Goal: Information Seeking & Learning: Learn about a topic

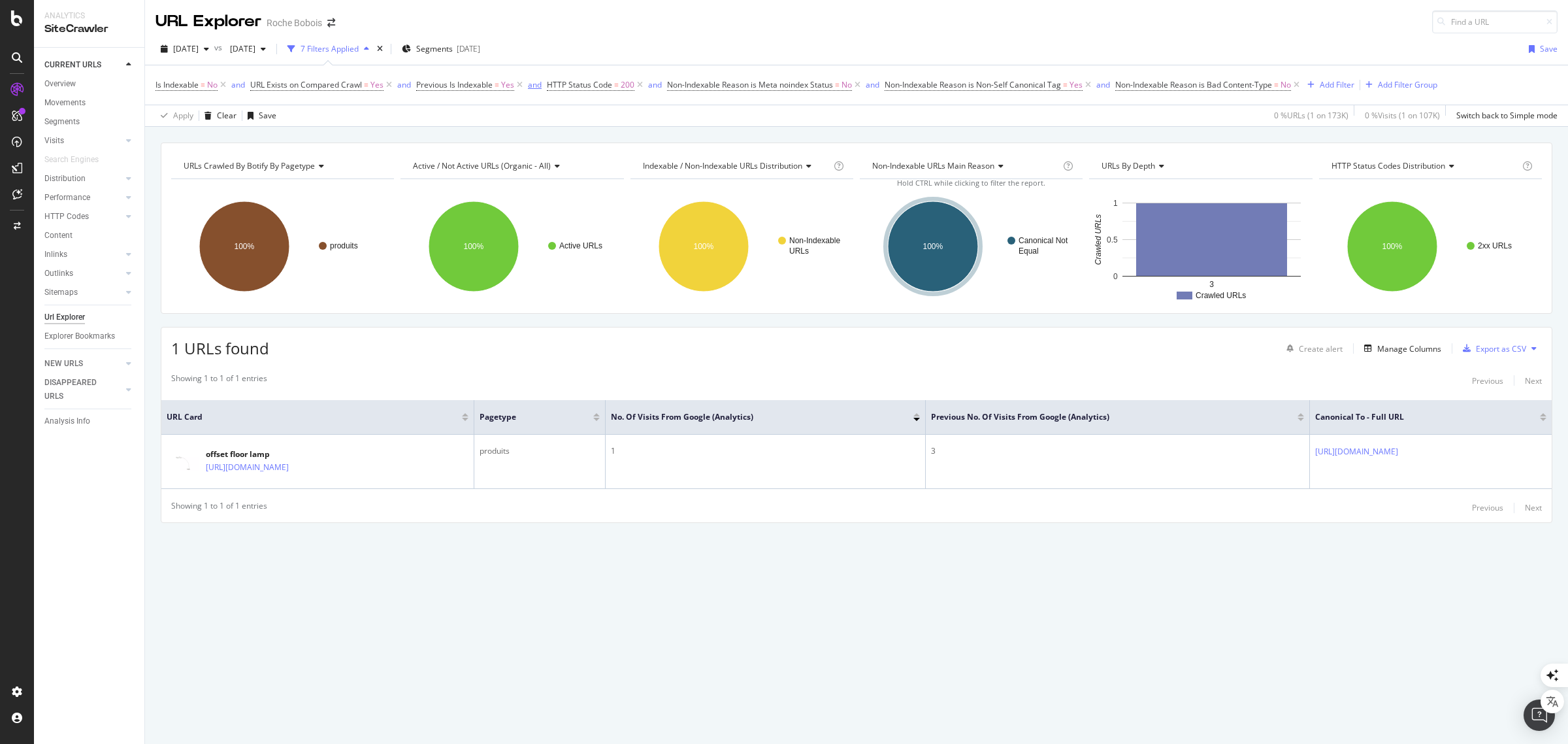
click at [520, 85] on icon at bounding box center [520, 85] width 11 height 13
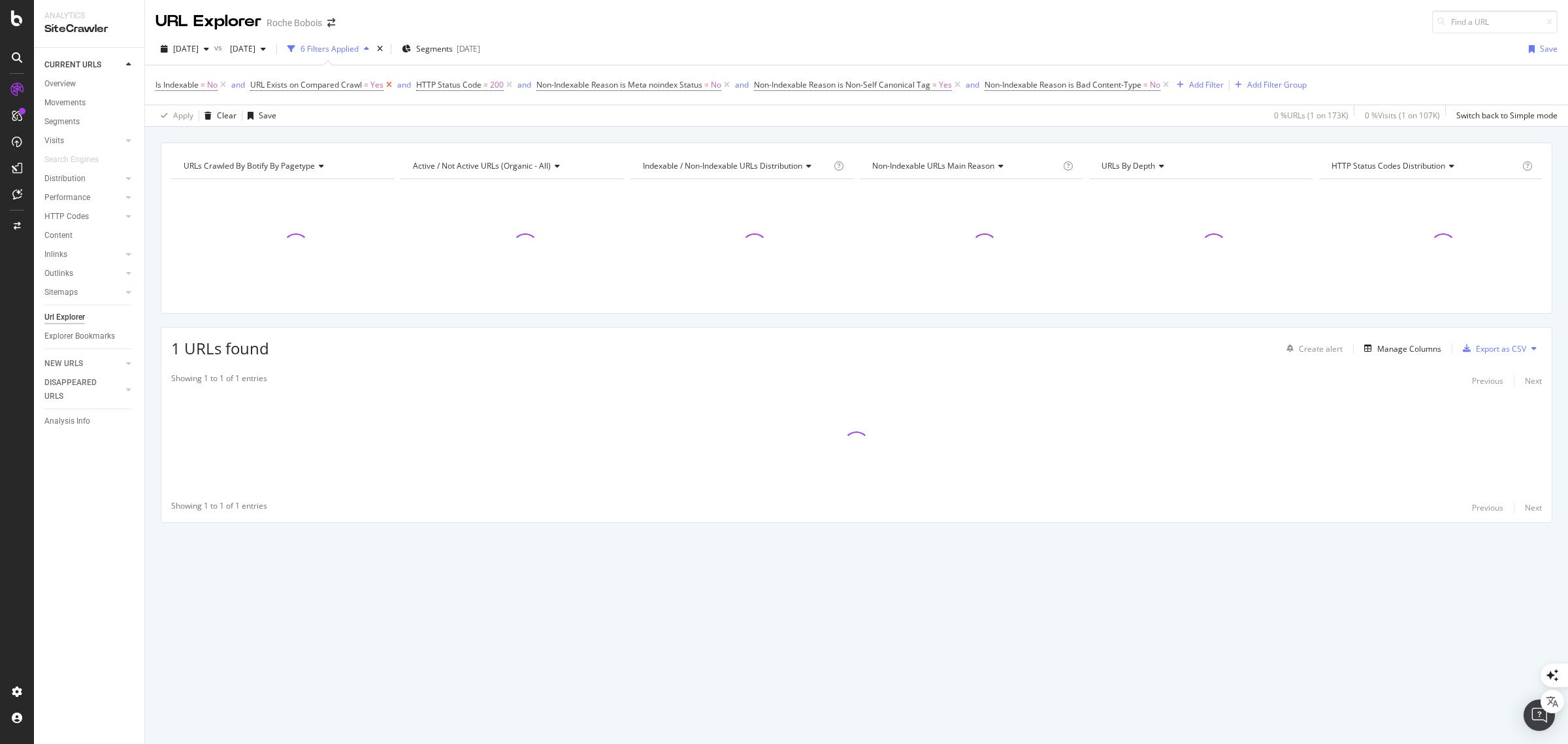
click at [391, 83] on icon at bounding box center [389, 85] width 11 height 13
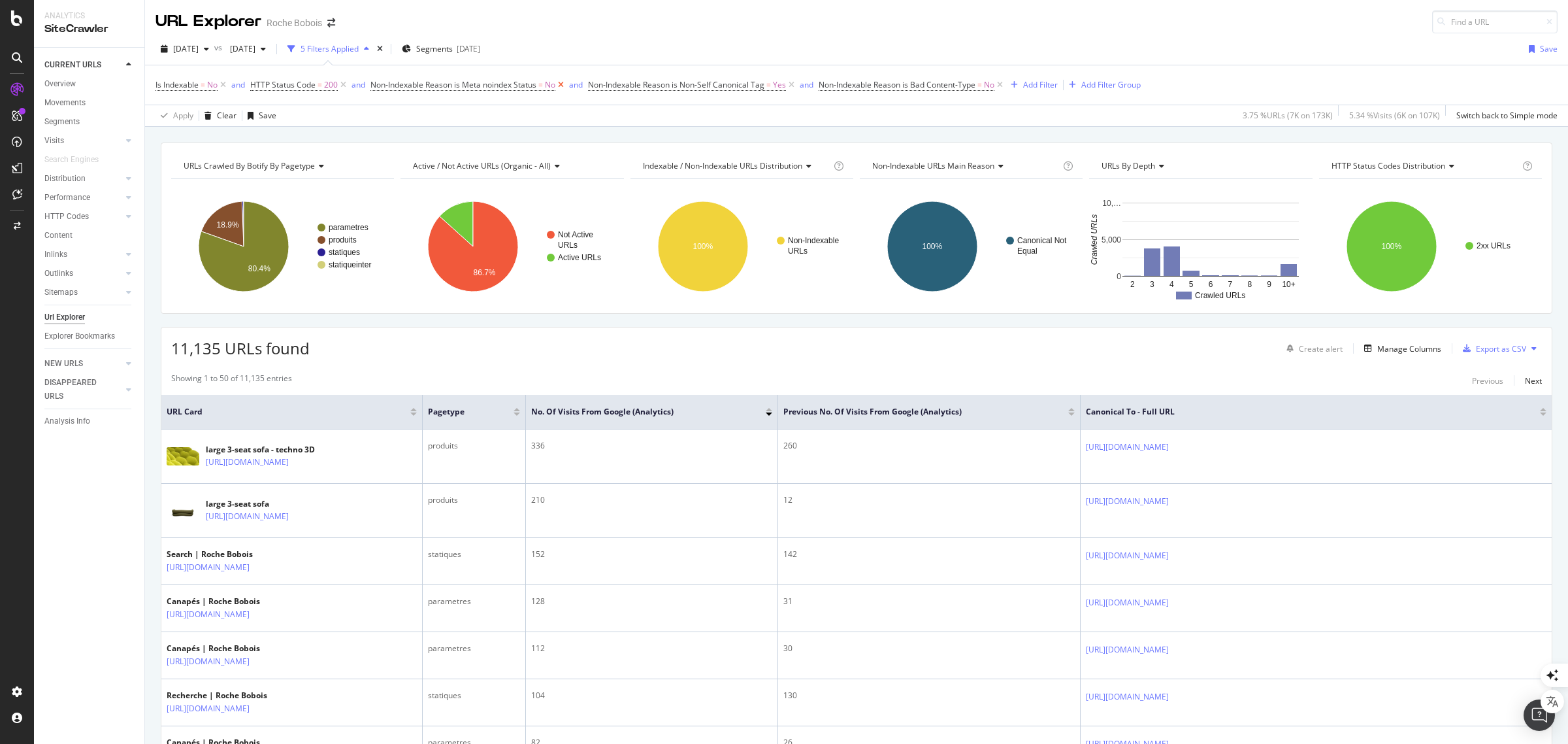
click at [560, 85] on icon at bounding box center [561, 85] width 11 height 13
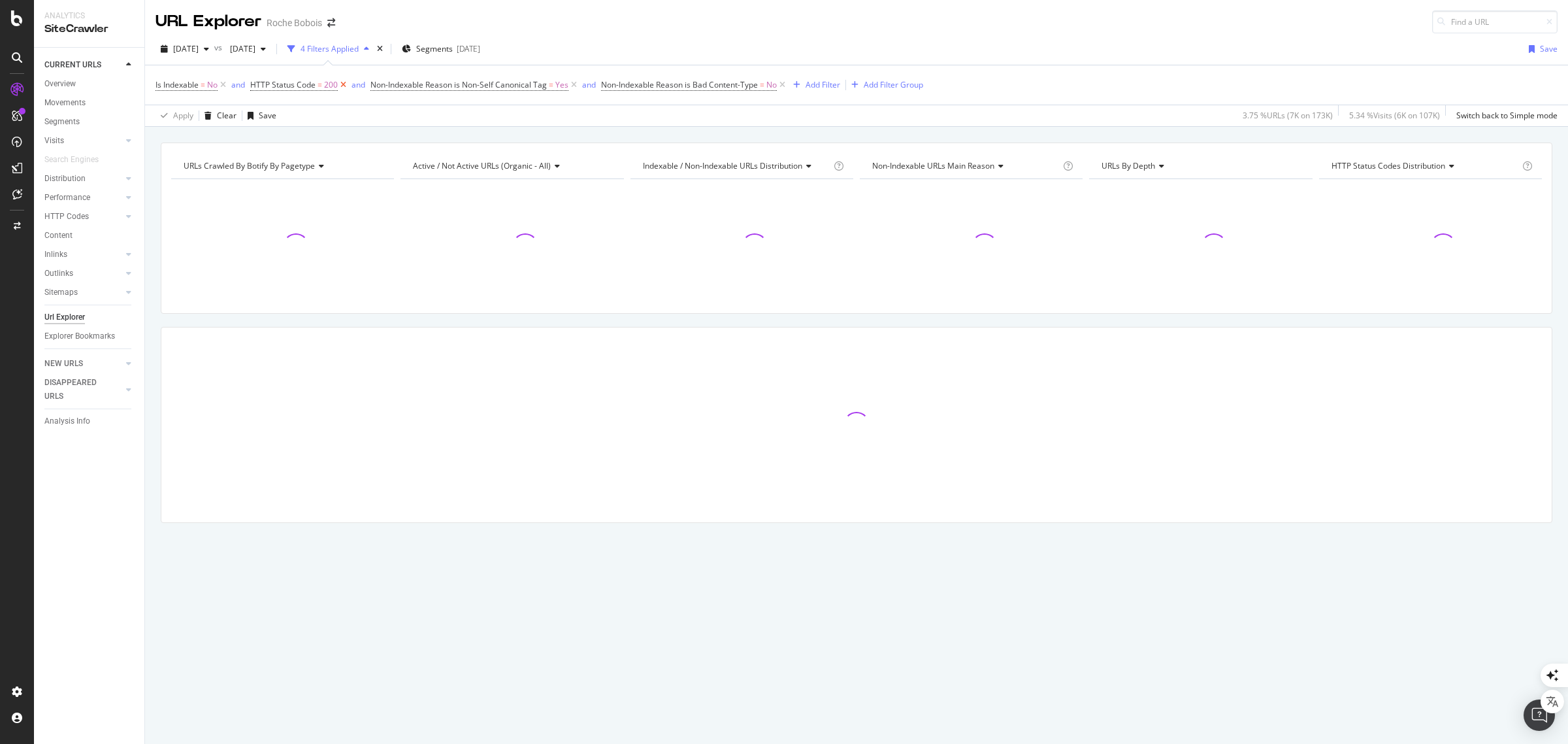
click at [344, 83] on icon at bounding box center [344, 85] width 11 height 13
click at [665, 83] on icon at bounding box center [663, 85] width 11 height 13
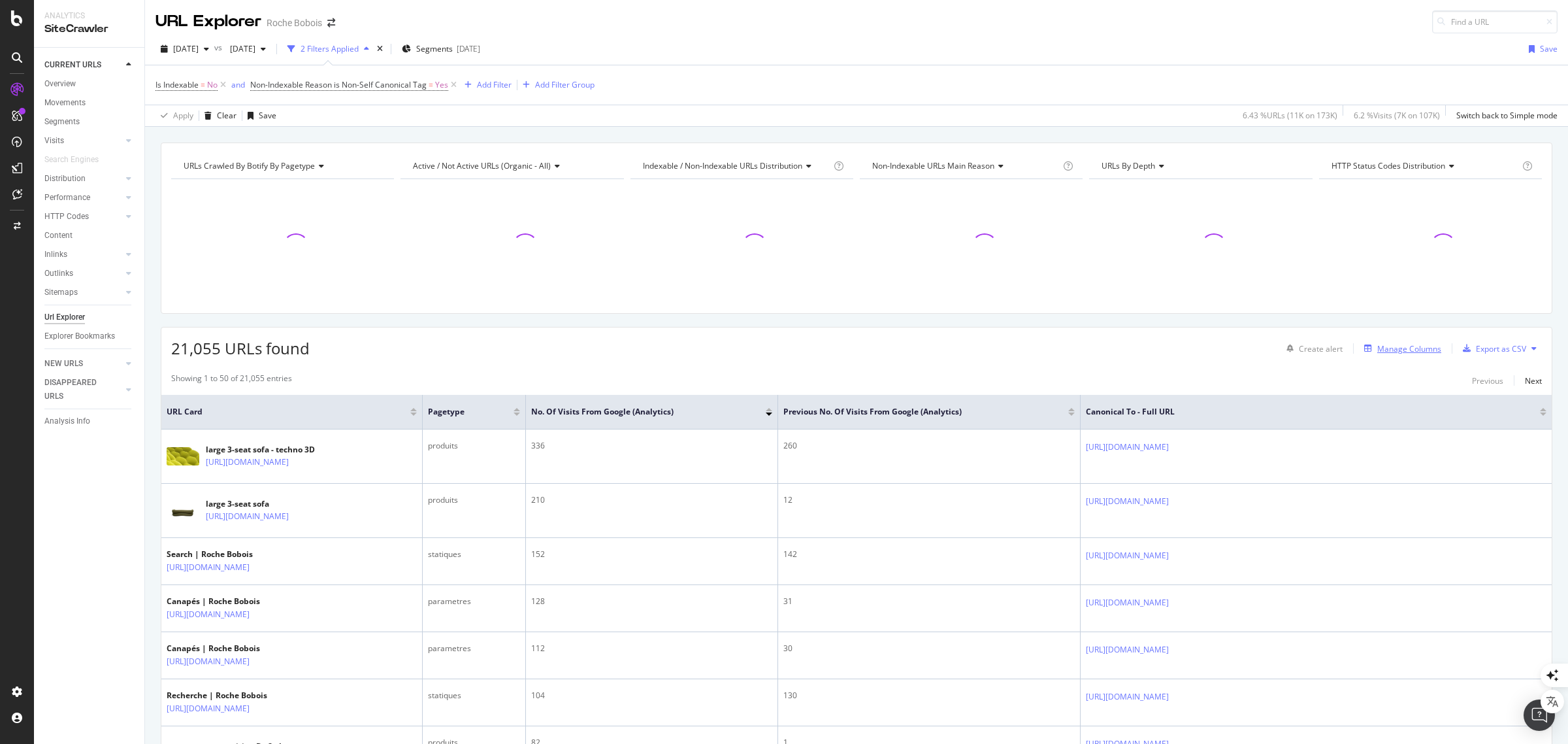
click at [1382, 348] on div "Manage Columns" at bounding box center [1409, 349] width 64 height 11
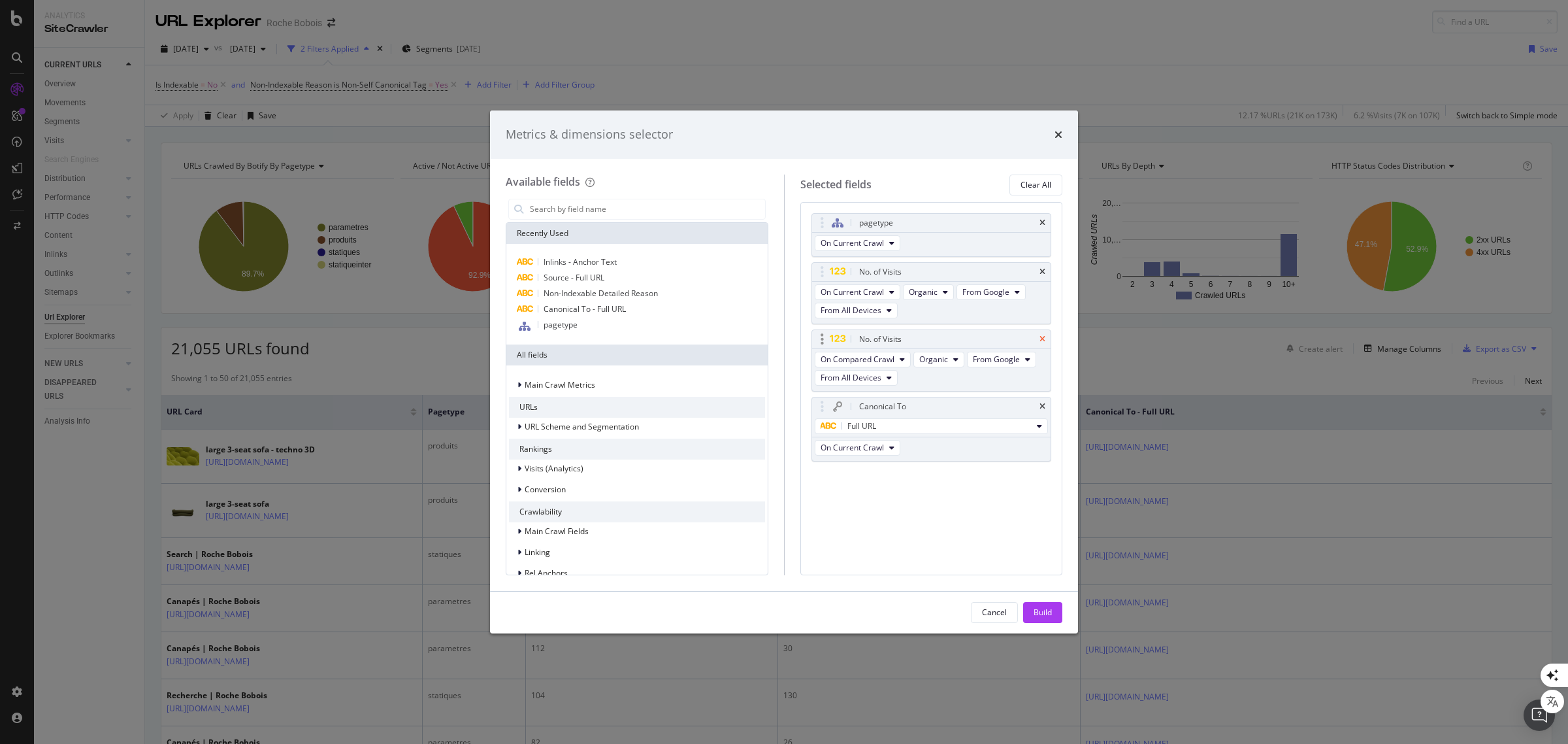
click at [1042, 273] on icon "times" at bounding box center [1042, 271] width 6 height 8
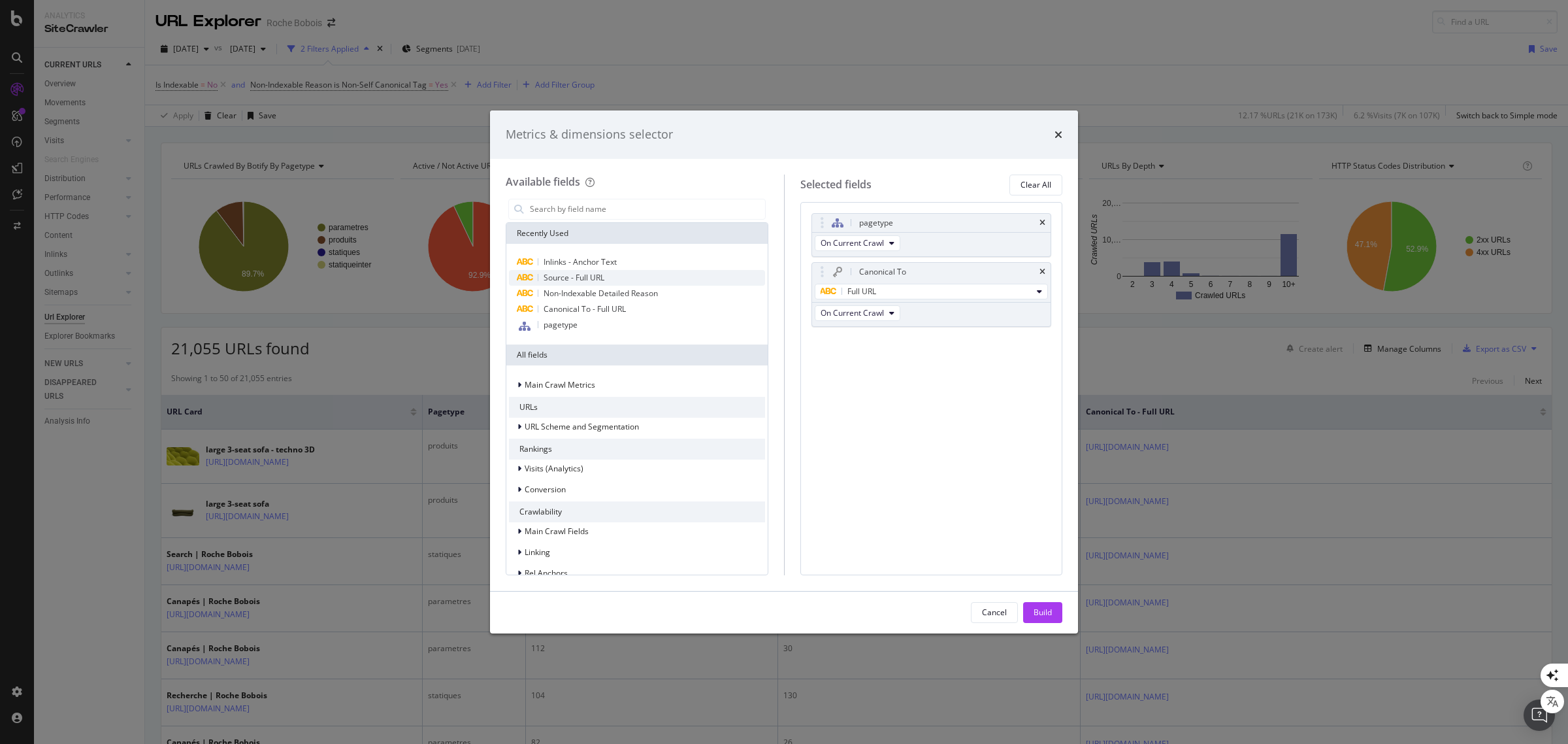
click at [549, 275] on span "Source - Full URL" at bounding box center [574, 278] width 60 height 11
click at [562, 258] on span "Inlinks - Anchor Text" at bounding box center [580, 262] width 73 height 11
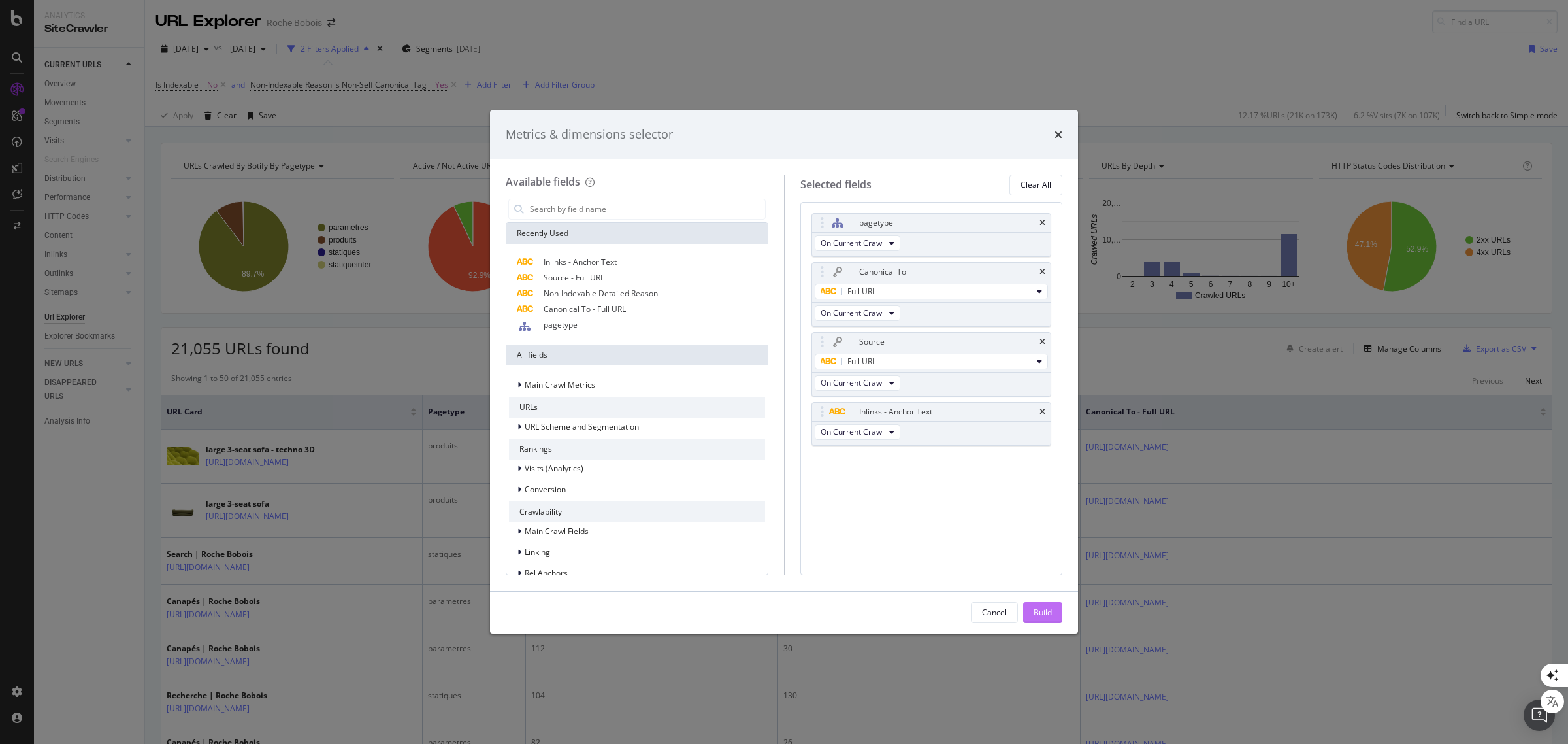
click at [1033, 605] on div "Build" at bounding box center [1043, 612] width 19 height 20
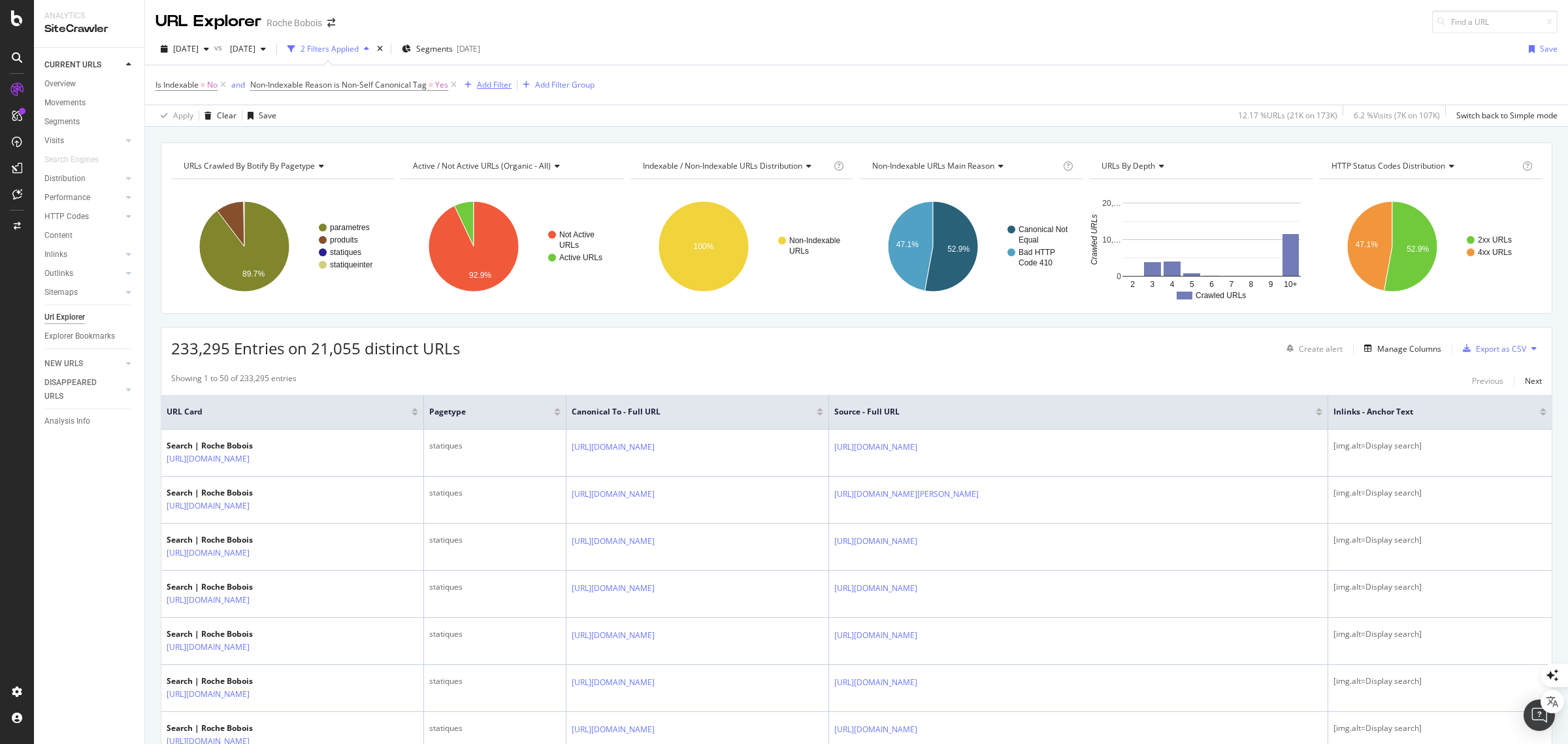
click at [493, 86] on div "Add Filter" at bounding box center [494, 85] width 35 height 11
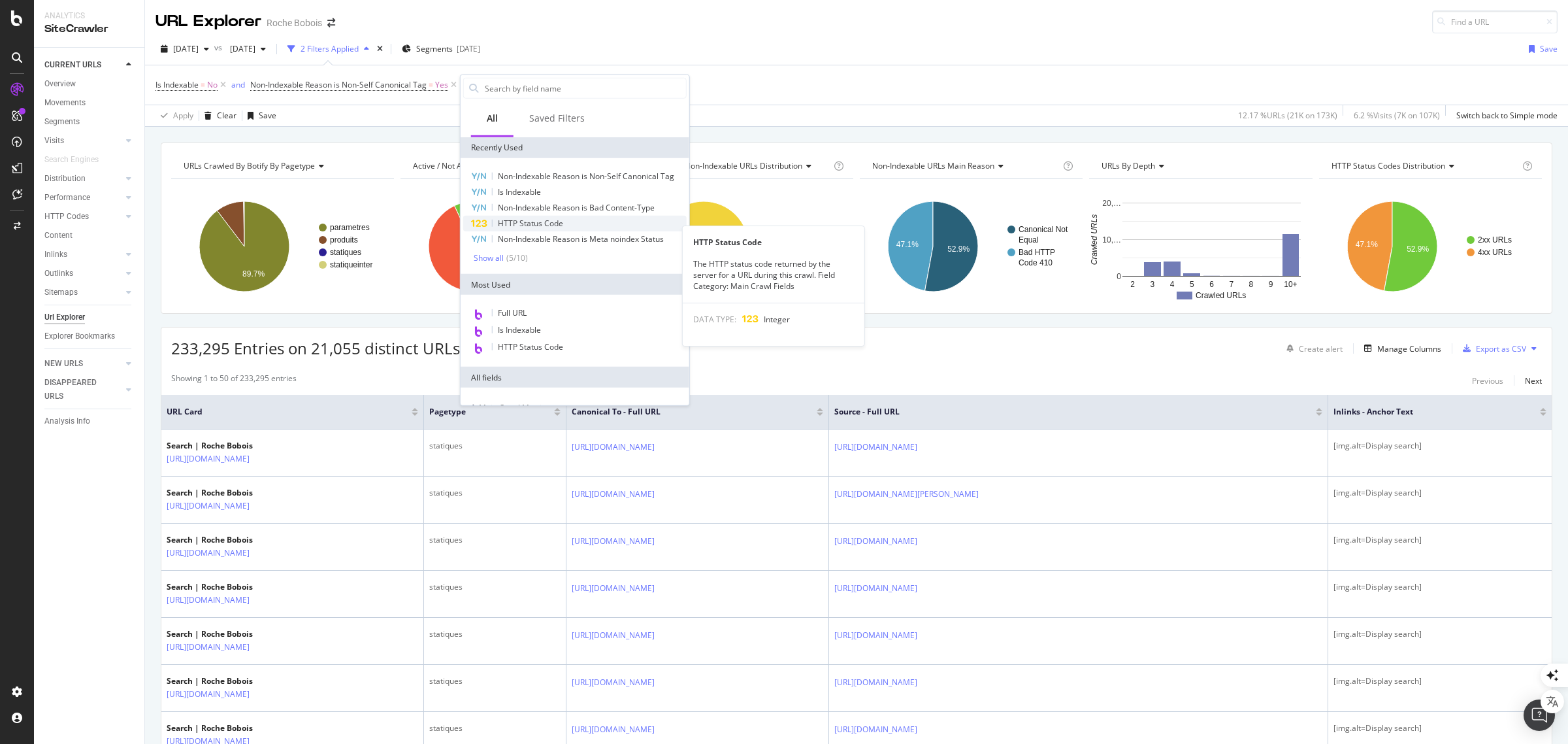
click at [535, 229] on span "HTTP Status Code" at bounding box center [530, 224] width 65 height 11
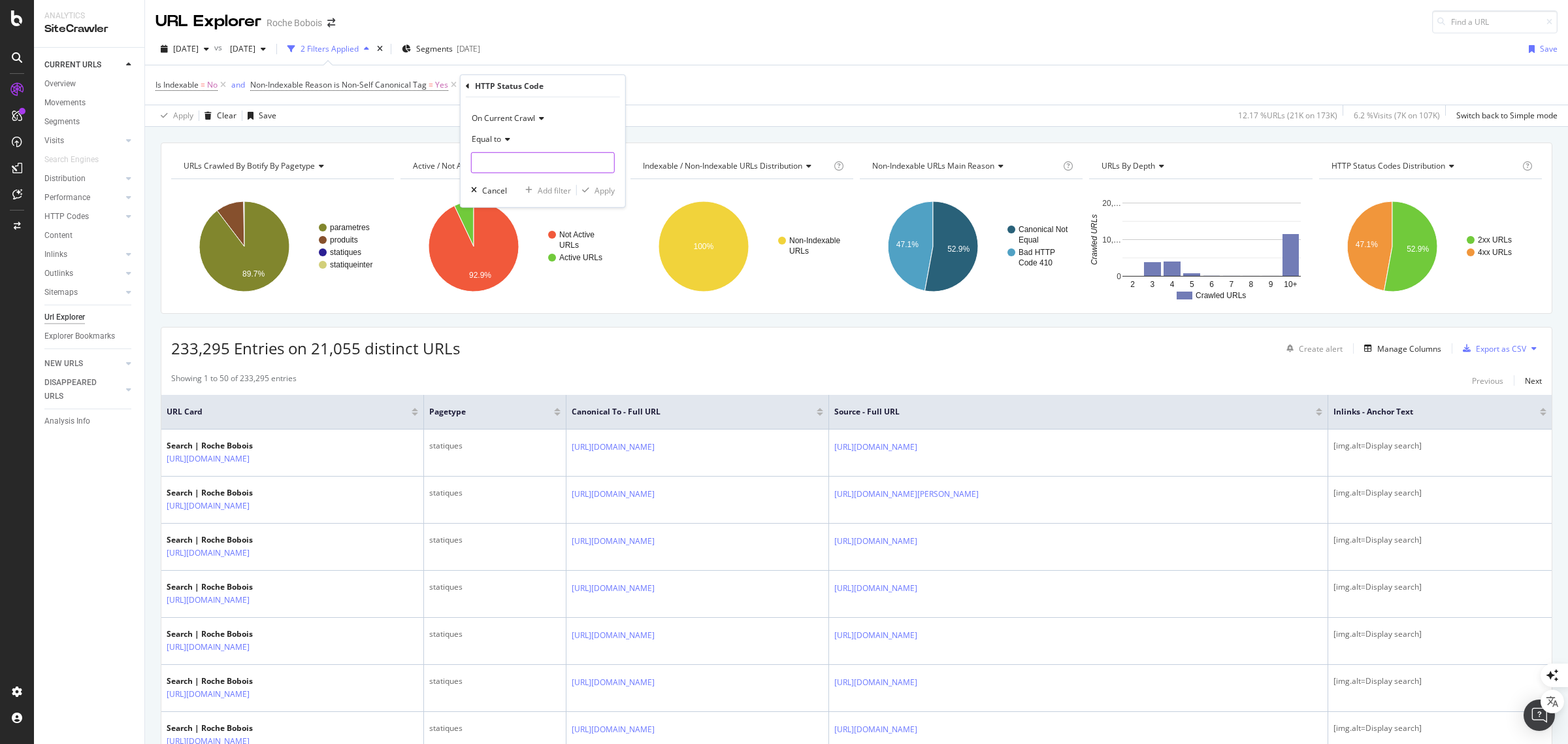
click at [514, 163] on input "number" at bounding box center [543, 162] width 144 height 21
click at [513, 179] on span "200" at bounding box center [518, 180] width 87 height 11
type input "200"
click at [609, 193] on div "Apply" at bounding box center [604, 190] width 20 height 11
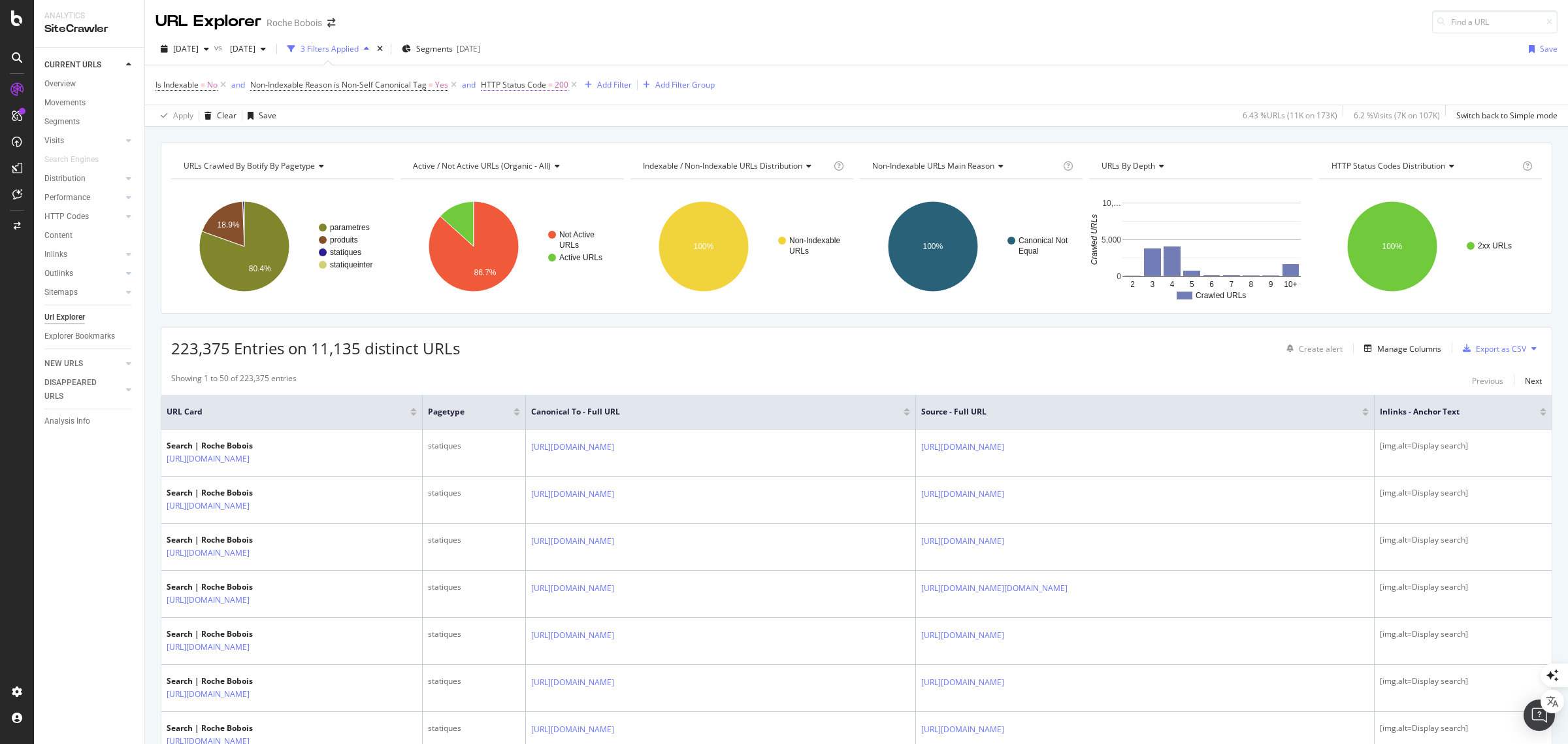
click at [536, 85] on span "HTTP Status Code" at bounding box center [514, 85] width 65 height 11
click at [498, 157] on input "200" at bounding box center [565, 159] width 144 height 21
click at [530, 140] on icon at bounding box center [527, 136] width 9 height 8
click at [544, 259] on div "Between" at bounding box center [567, 266] width 140 height 17
drag, startPoint x: 530, startPoint y: 164, endPoint x: 493, endPoint y: 159, distance: 37.3
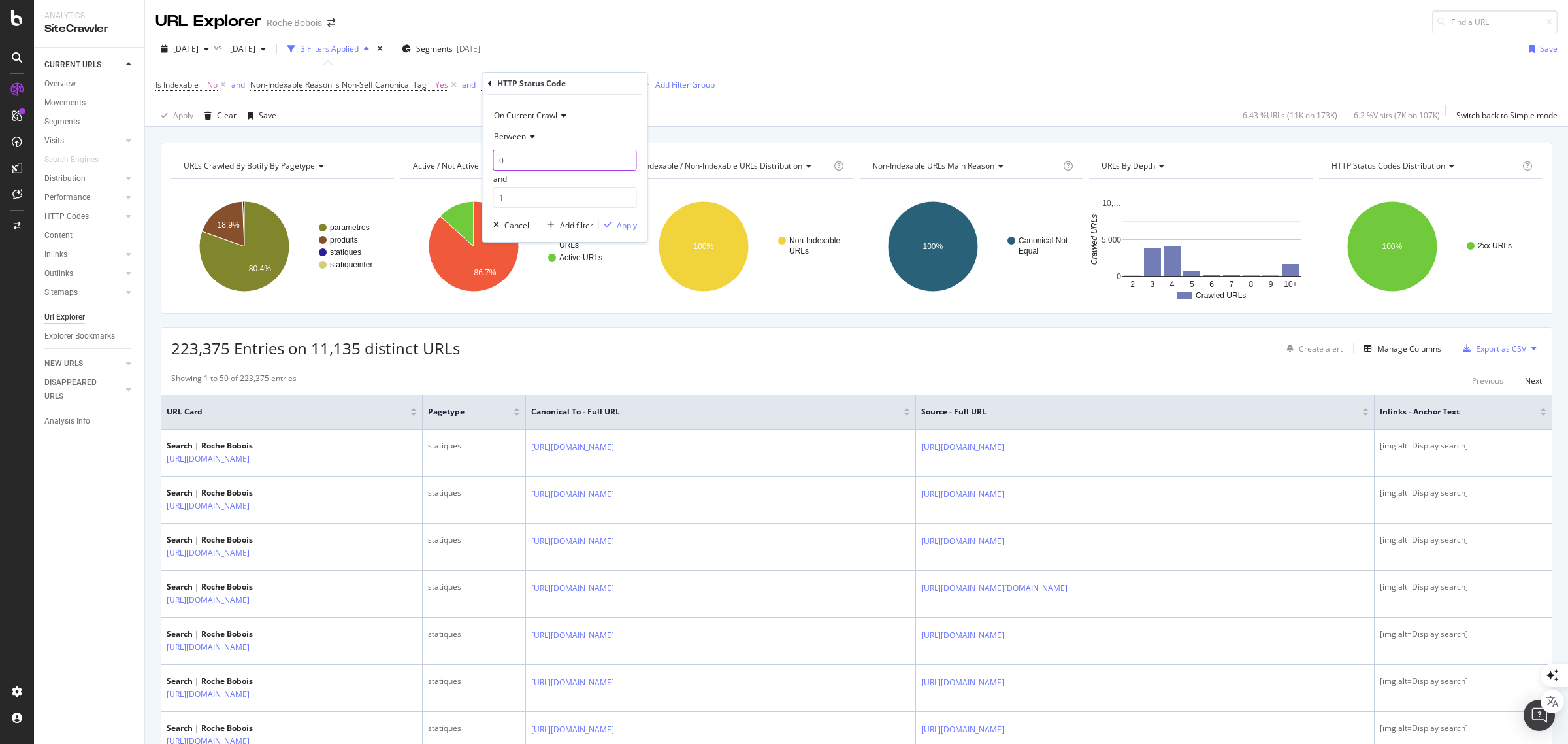
click at [493, 159] on input "0" at bounding box center [565, 159] width 144 height 21
type input "400"
drag, startPoint x: 516, startPoint y: 197, endPoint x: 498, endPoint y: 194, distance: 18.2
click at [498, 195] on input "1" at bounding box center [565, 197] width 144 height 21
type input "499"
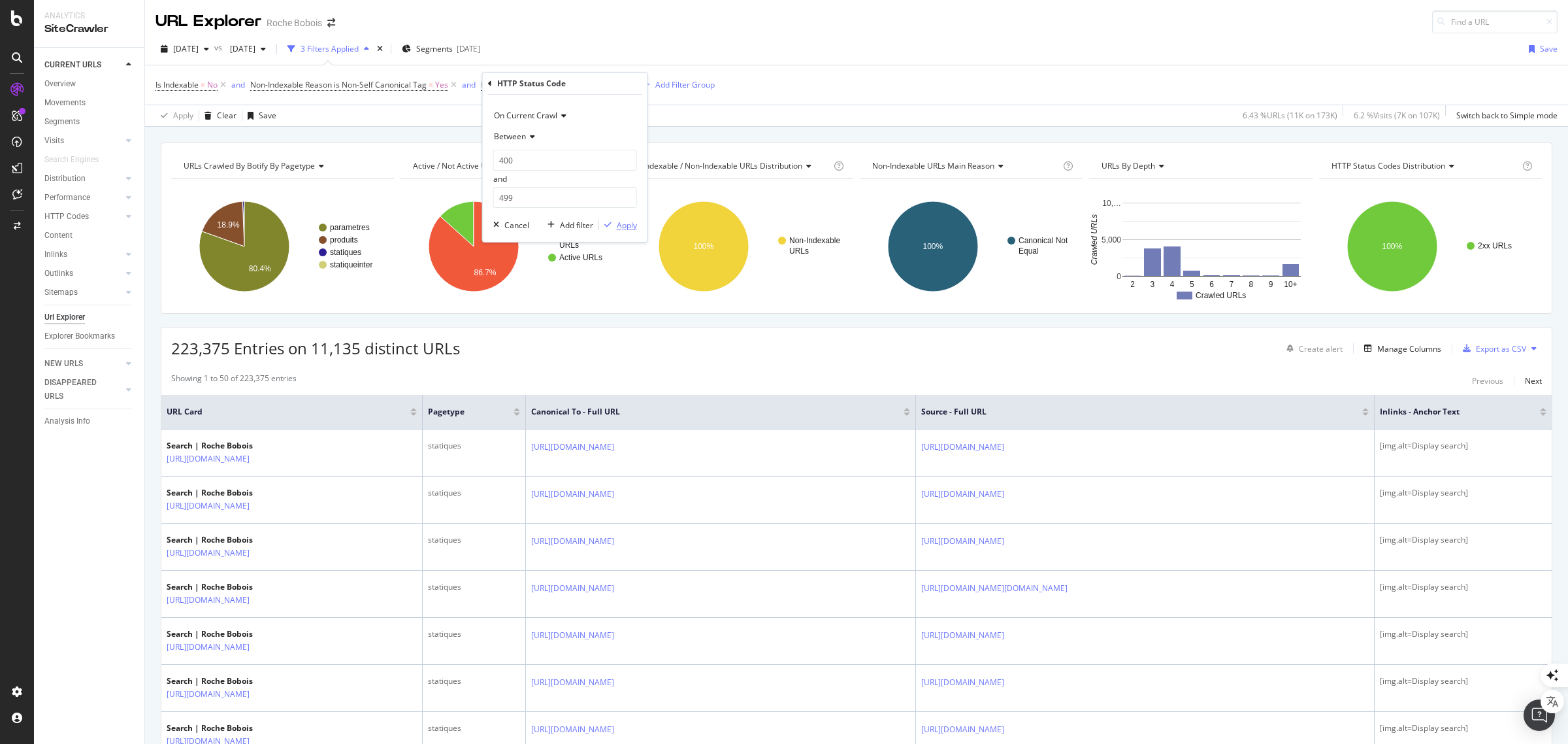
click at [632, 224] on div "Apply" at bounding box center [627, 225] width 20 height 11
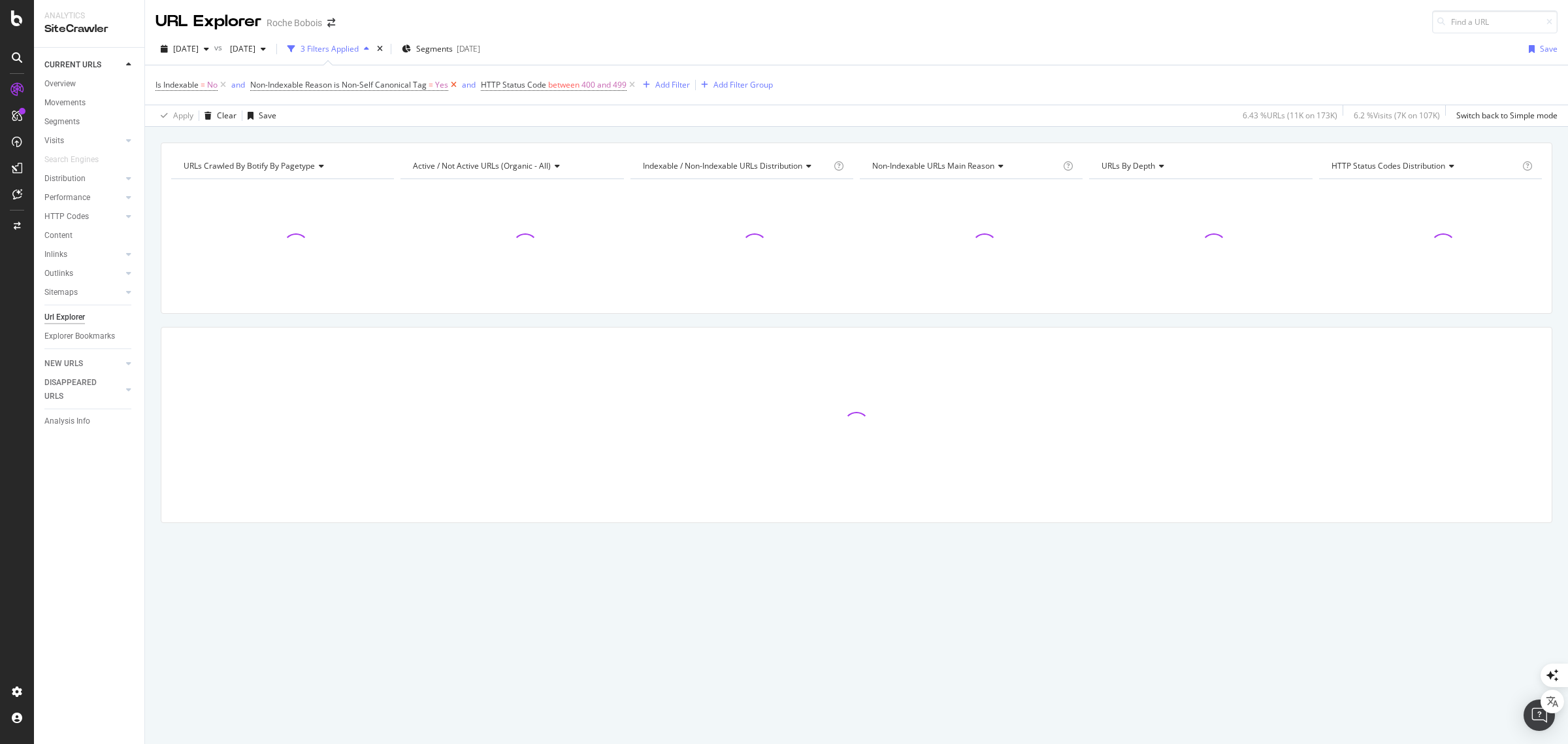
click at [455, 85] on icon at bounding box center [454, 85] width 11 height 13
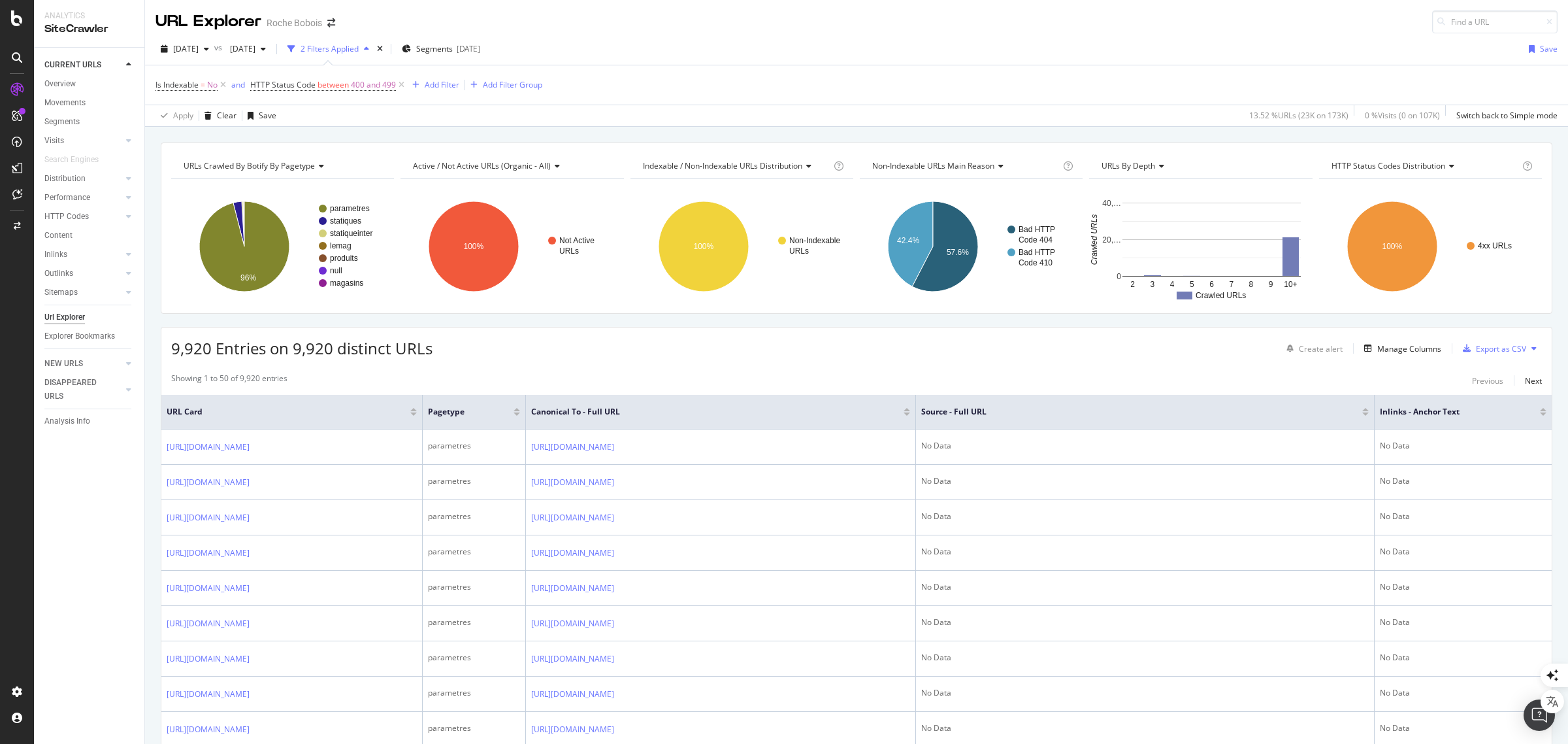
click at [223, 85] on icon at bounding box center [223, 85] width 11 height 13
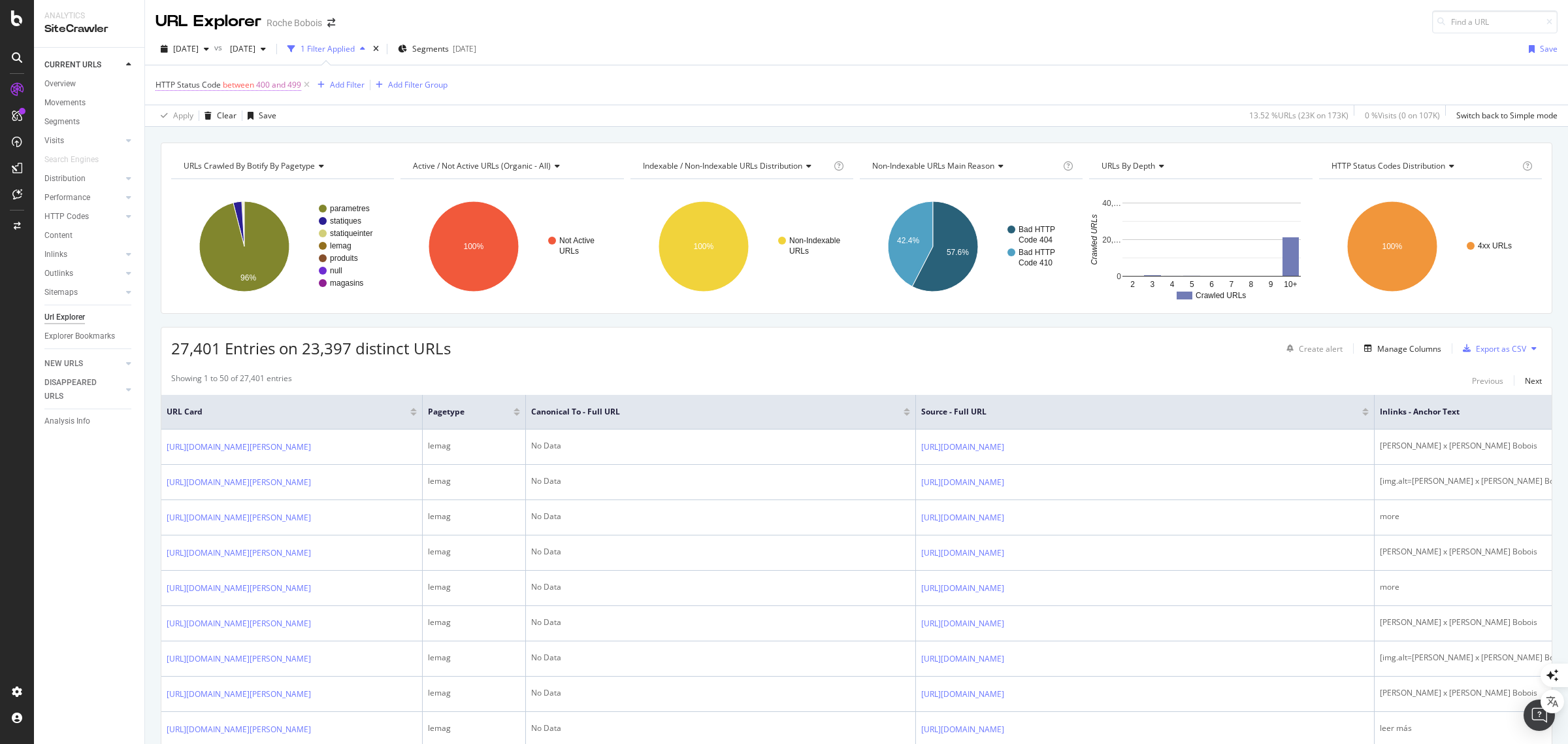
click at [268, 80] on span "400 and 499" at bounding box center [278, 85] width 45 height 19
drag, startPoint x: 210, startPoint y: 162, endPoint x: 145, endPoint y: 157, distance: 65.2
click at [146, 159] on body "Analytics SiteCrawler CURRENT URLS Overview Movements Segments Visits Analysis …" at bounding box center [784, 372] width 1568 height 744
drag, startPoint x: 201, startPoint y: 155, endPoint x: 170, endPoint y: 157, distance: 31.1
click at [170, 157] on input "400" at bounding box center [238, 159] width 144 height 21
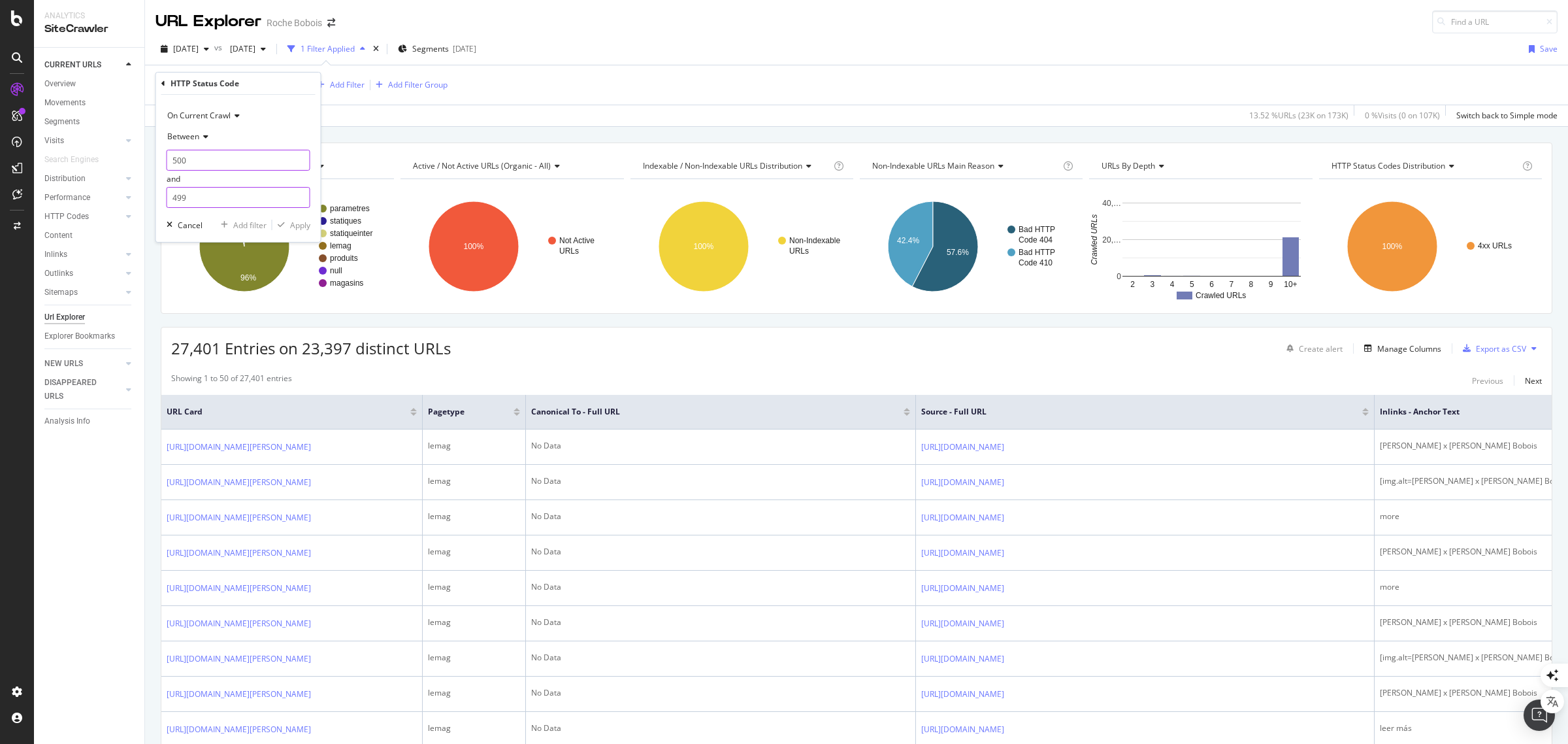
type input "500"
drag, startPoint x: 195, startPoint y: 194, endPoint x: 169, endPoint y: 195, distance: 26.0
click at [169, 195] on input "499" at bounding box center [238, 197] width 144 height 21
type input "599"
click at [302, 223] on div "Apply" at bounding box center [300, 225] width 20 height 11
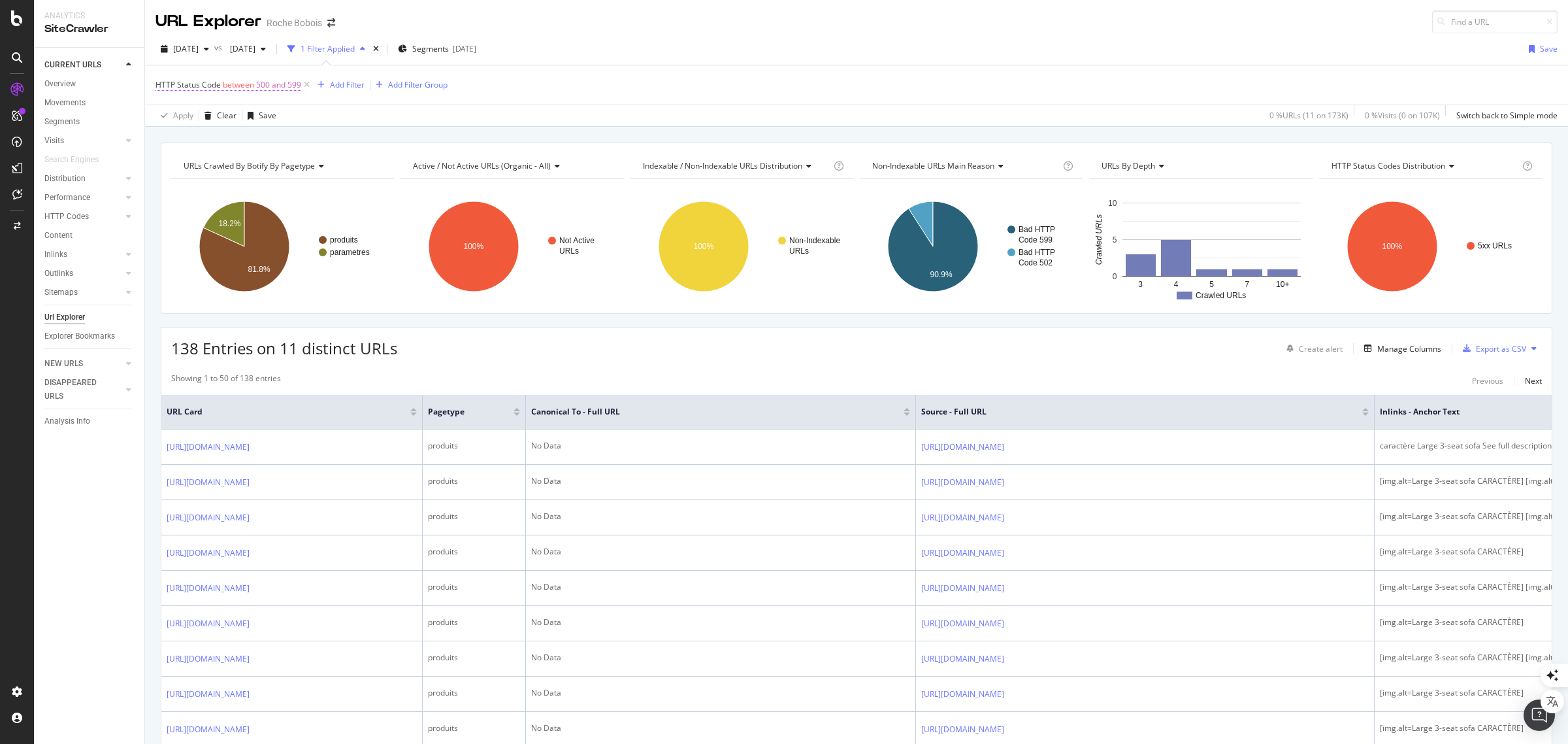
click at [265, 78] on span "500 and 599" at bounding box center [278, 85] width 45 height 19
drag, startPoint x: 189, startPoint y: 162, endPoint x: 161, endPoint y: 157, distance: 28.4
click at [161, 157] on div "On Current Crawl Between 500 and 599 Cancel Add filter Apply" at bounding box center [238, 168] width 164 height 147
type input "300"
drag, startPoint x: 188, startPoint y: 197, endPoint x: 167, endPoint y: 197, distance: 21.0
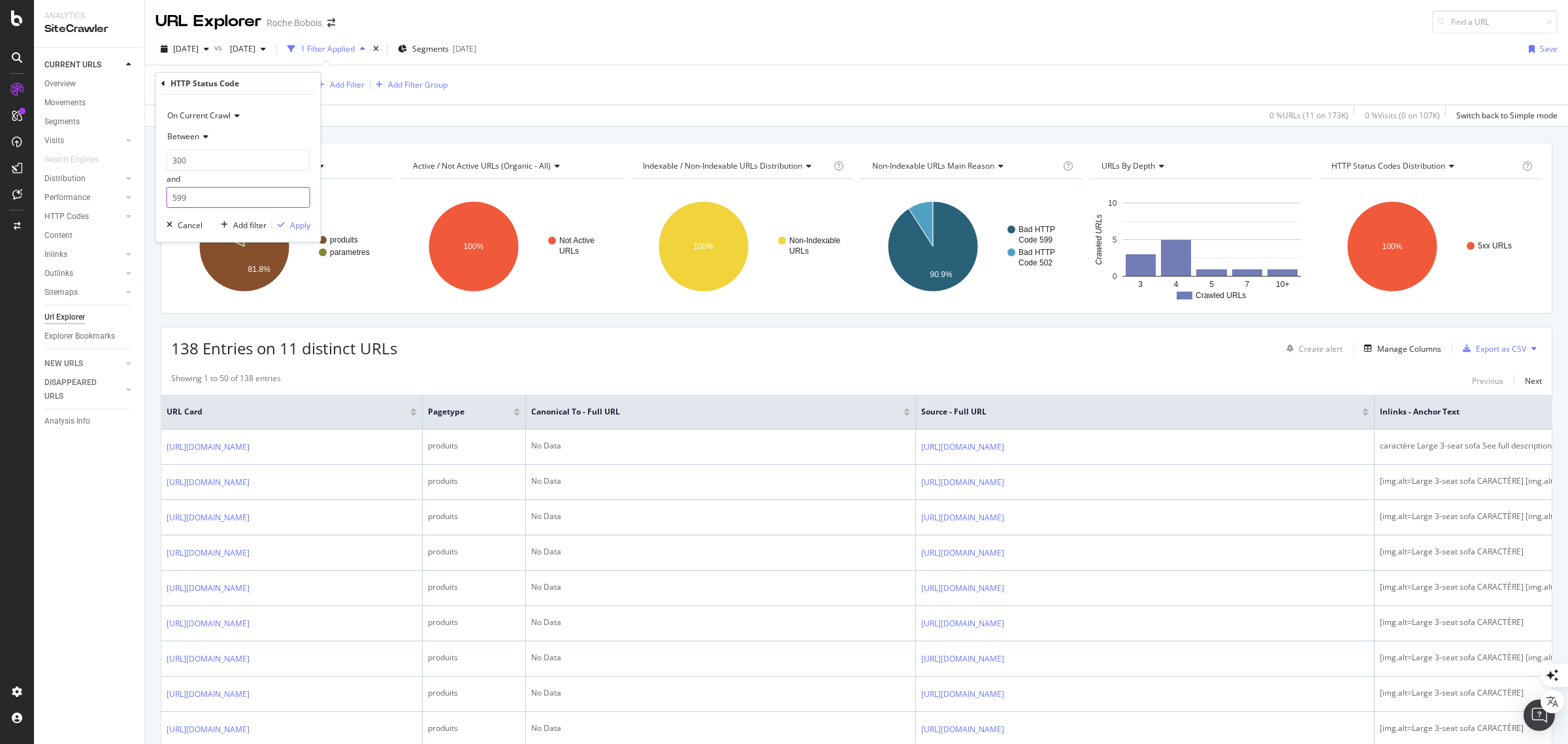
click at [168, 197] on input "599" at bounding box center [238, 197] width 144 height 21
type input "399"
click at [302, 223] on div "Apply" at bounding box center [300, 225] width 20 height 11
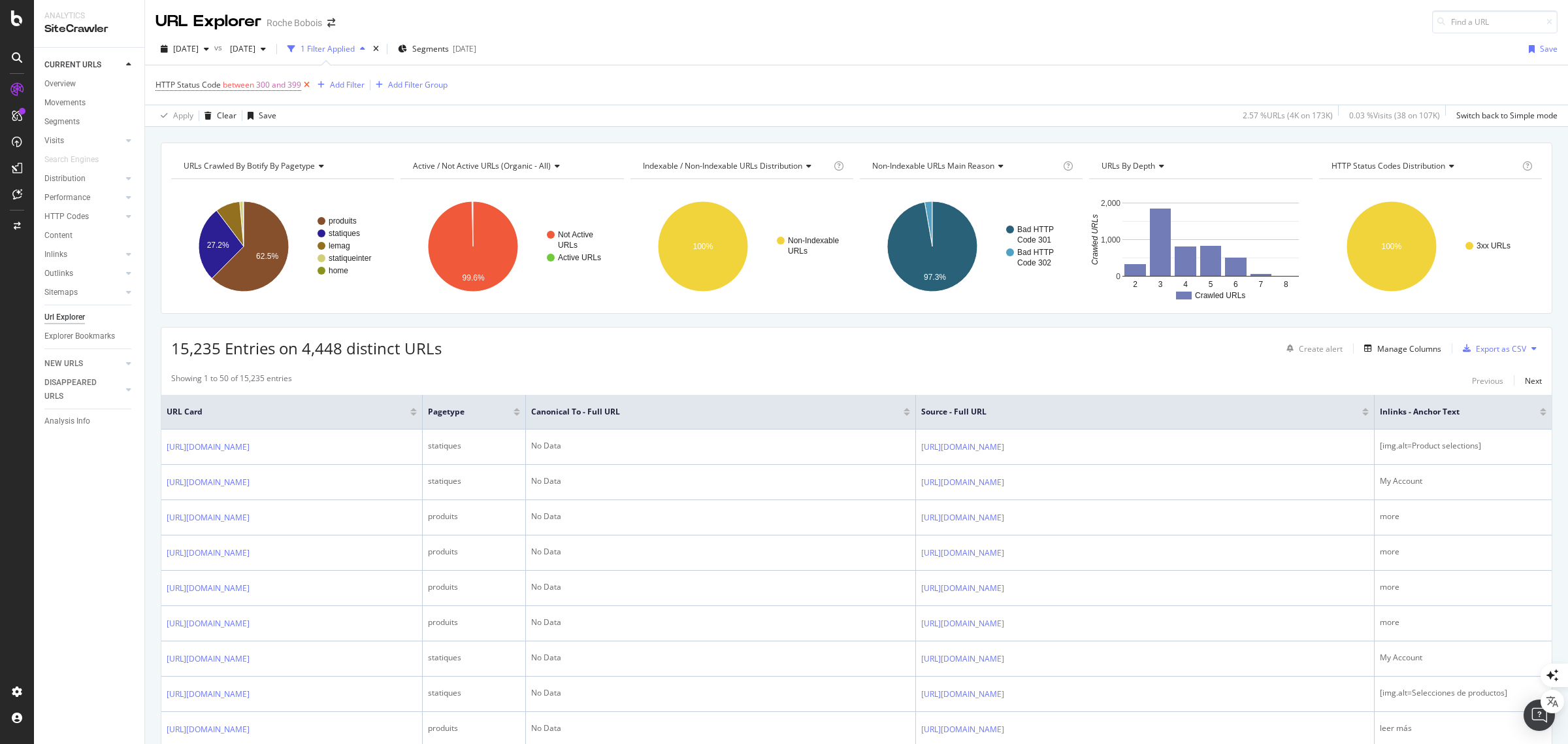
click at [305, 82] on icon at bounding box center [307, 85] width 11 height 13
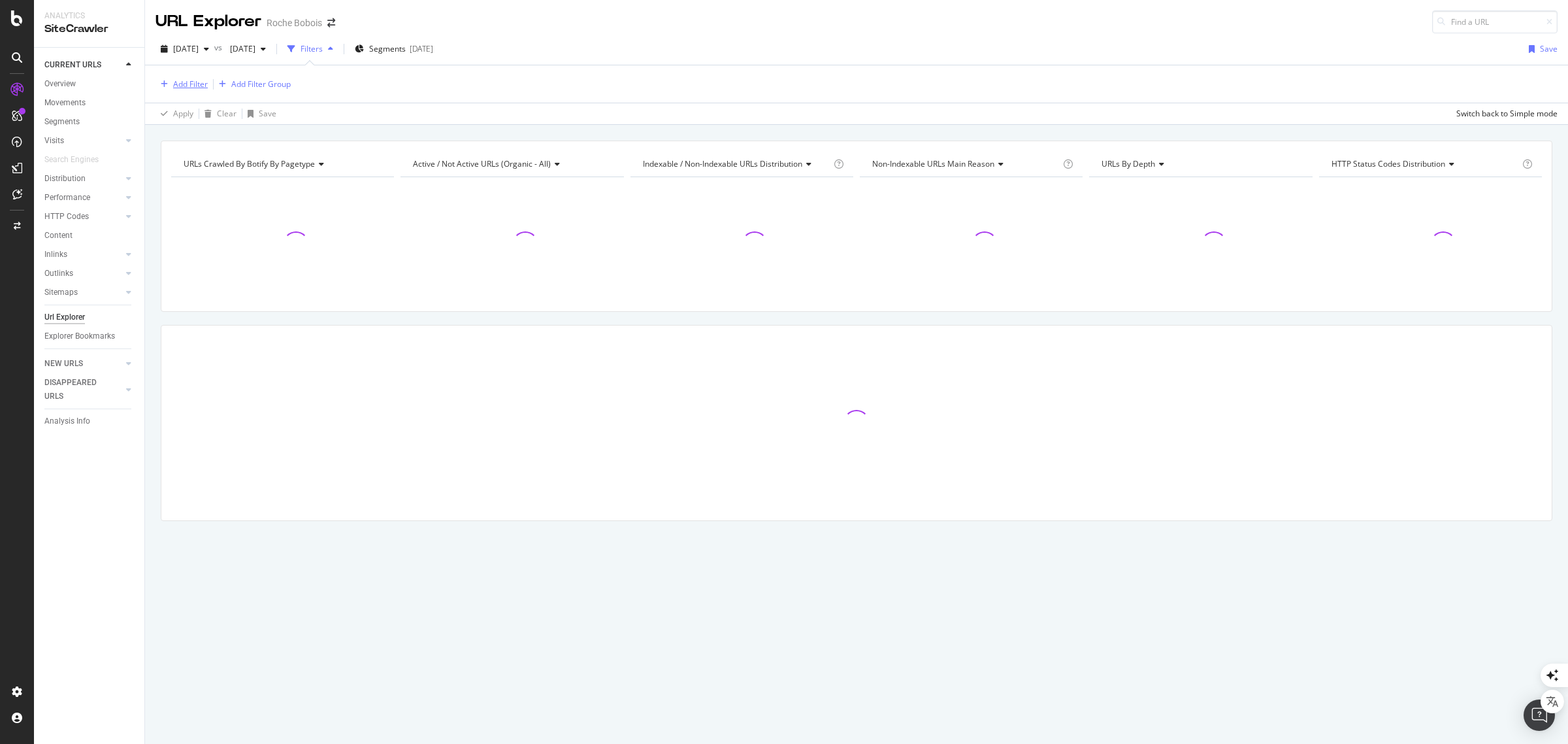
click at [187, 80] on div "Add Filter" at bounding box center [190, 84] width 35 height 11
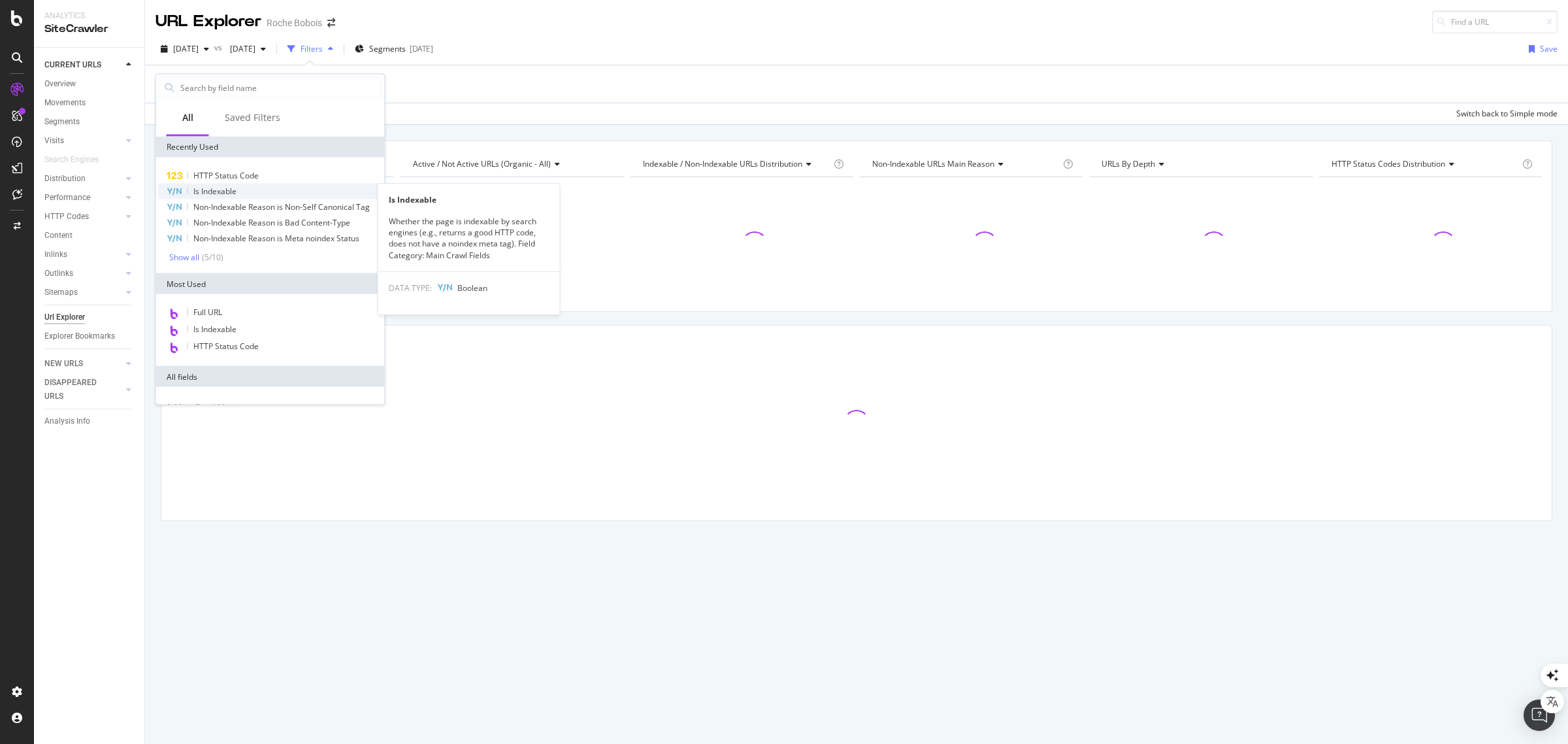
click at [218, 187] on span "Is Indexable" at bounding box center [215, 192] width 43 height 11
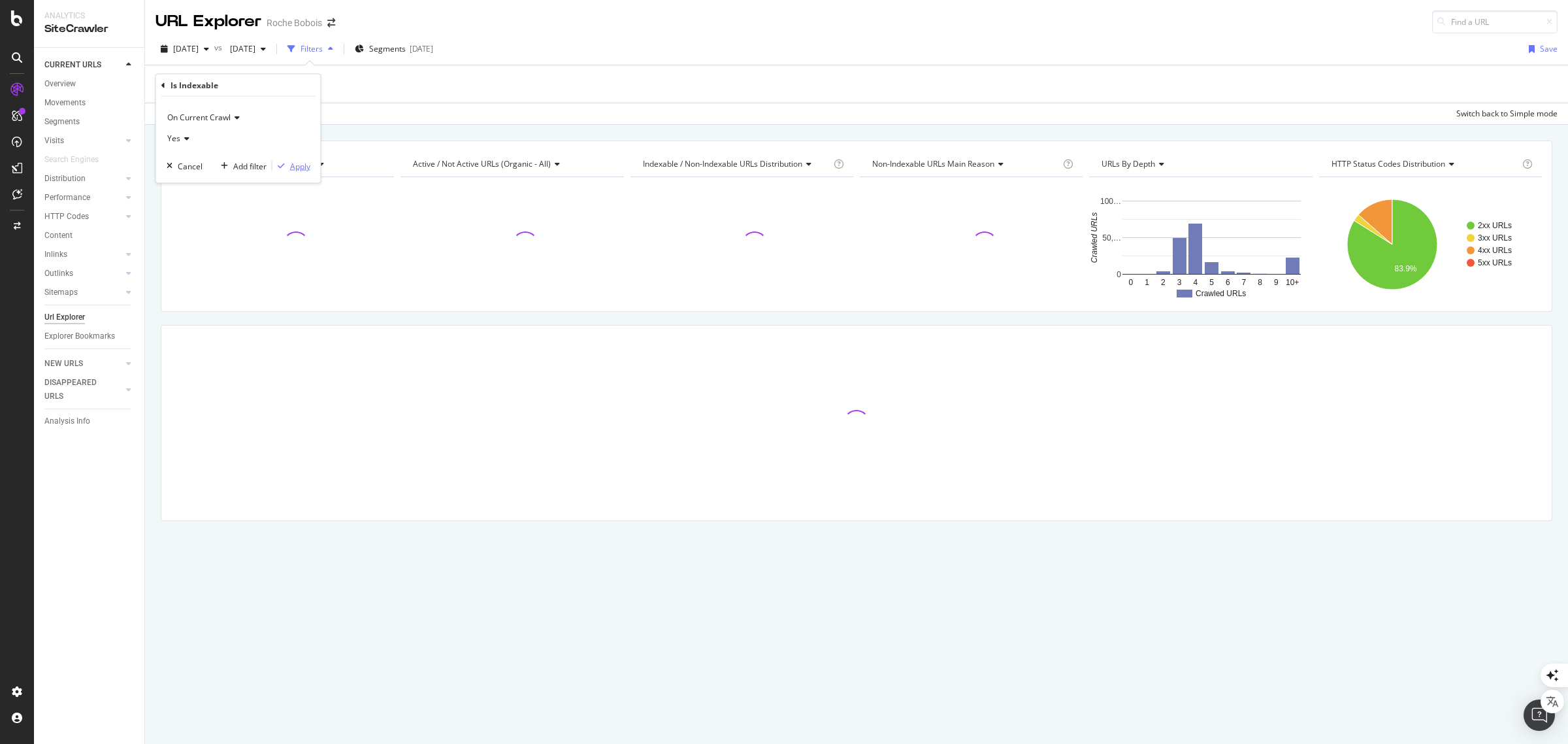
click at [299, 164] on div "Apply" at bounding box center [300, 166] width 20 height 11
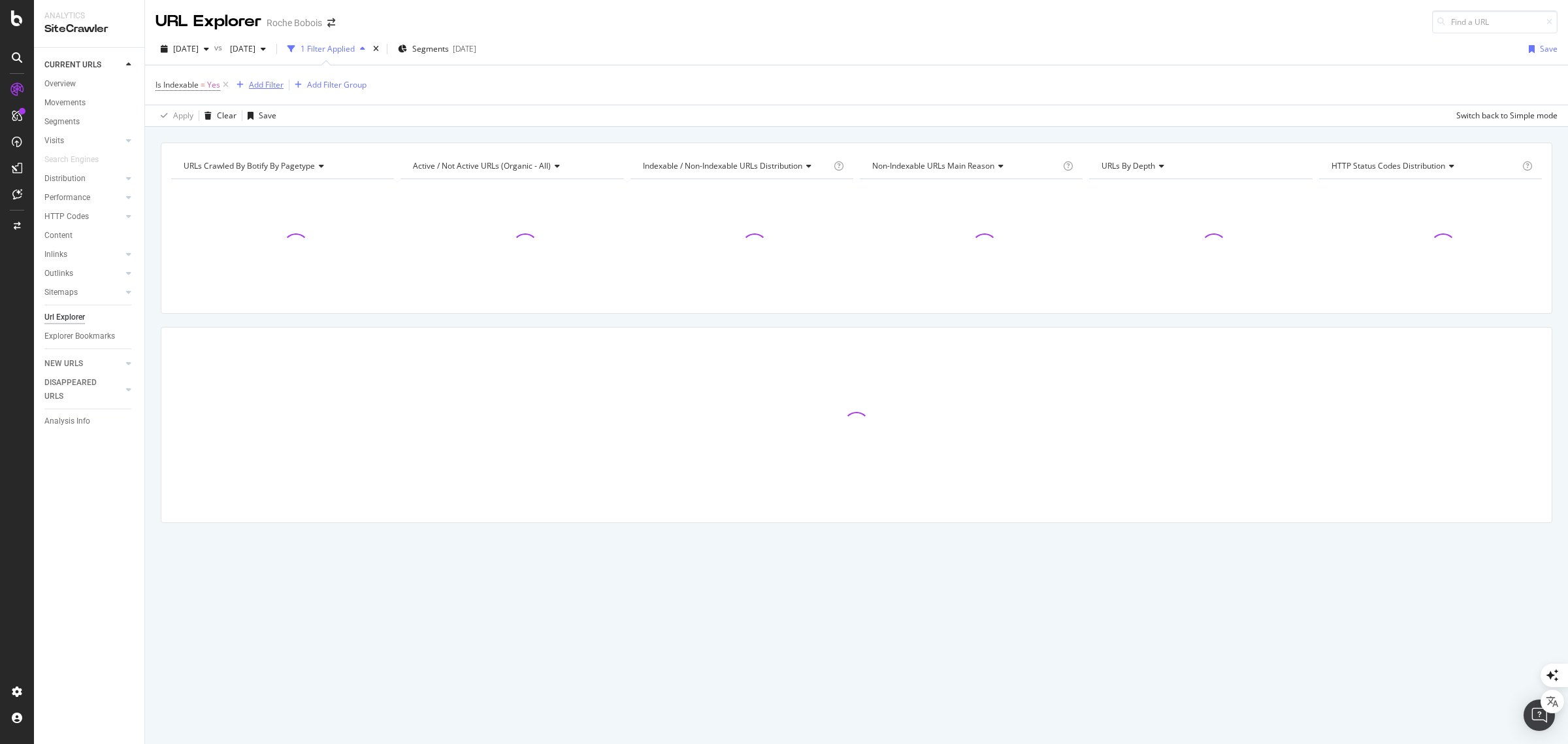
click at [278, 80] on div "Add Filter" at bounding box center [266, 85] width 35 height 11
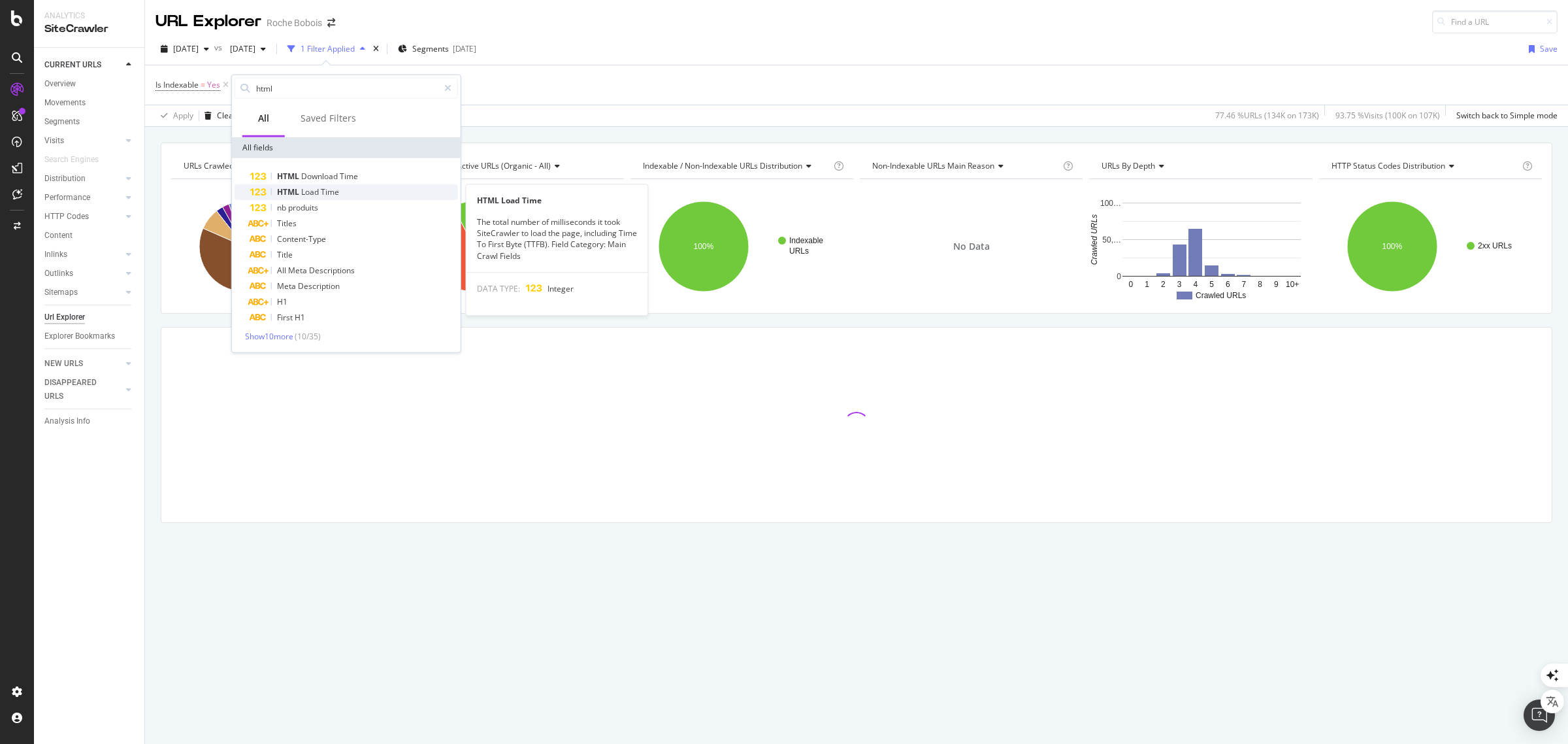
type input "html"
click at [327, 193] on span "Time" at bounding box center [330, 192] width 19 height 11
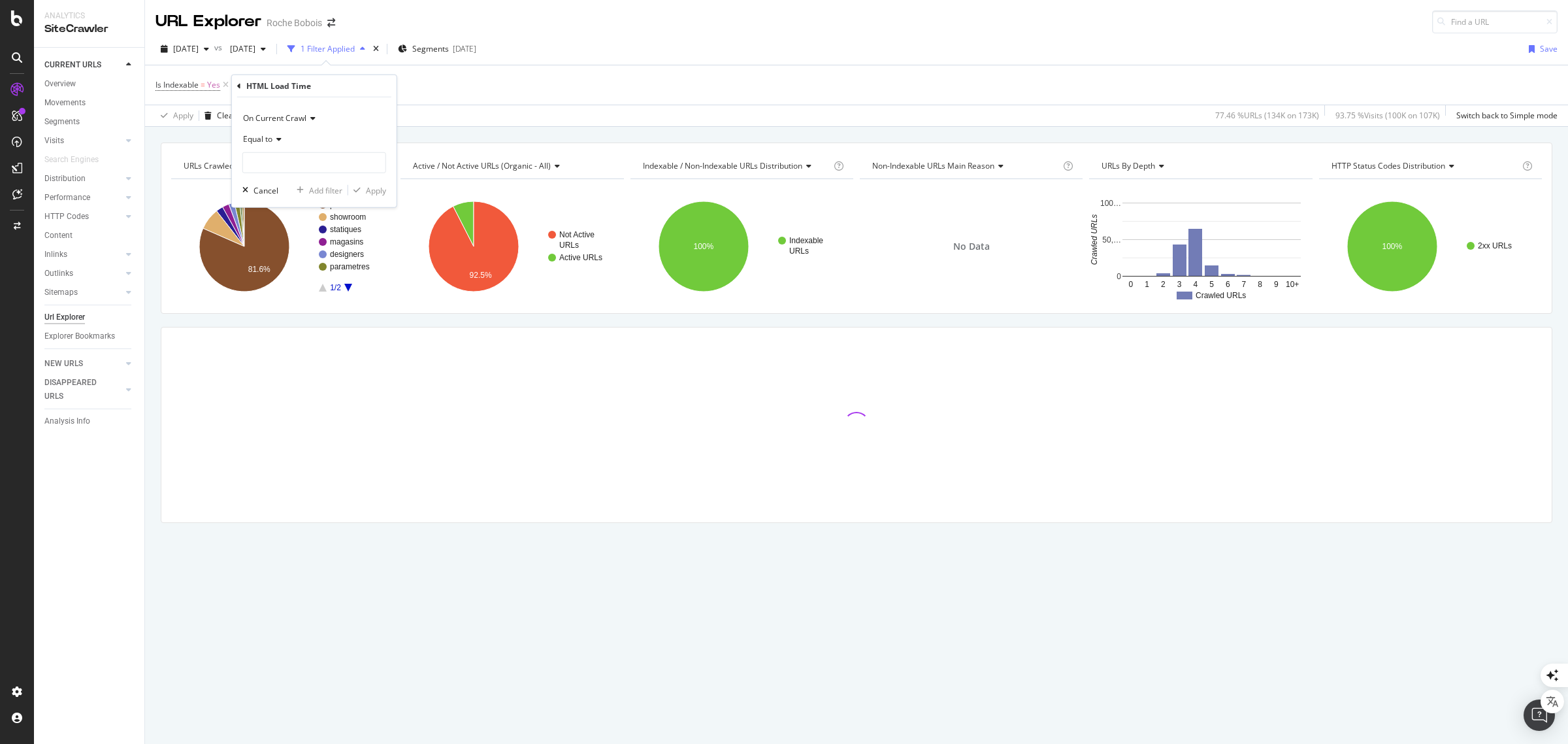
click at [265, 135] on span "Equal to" at bounding box center [257, 139] width 29 height 11
click at [281, 229] on span "Greater than" at bounding box center [273, 234] width 47 height 11
click at [268, 162] on input "number" at bounding box center [315, 162] width 144 height 21
type input "2000"
click at [379, 184] on div "Apply" at bounding box center [376, 190] width 20 height 11
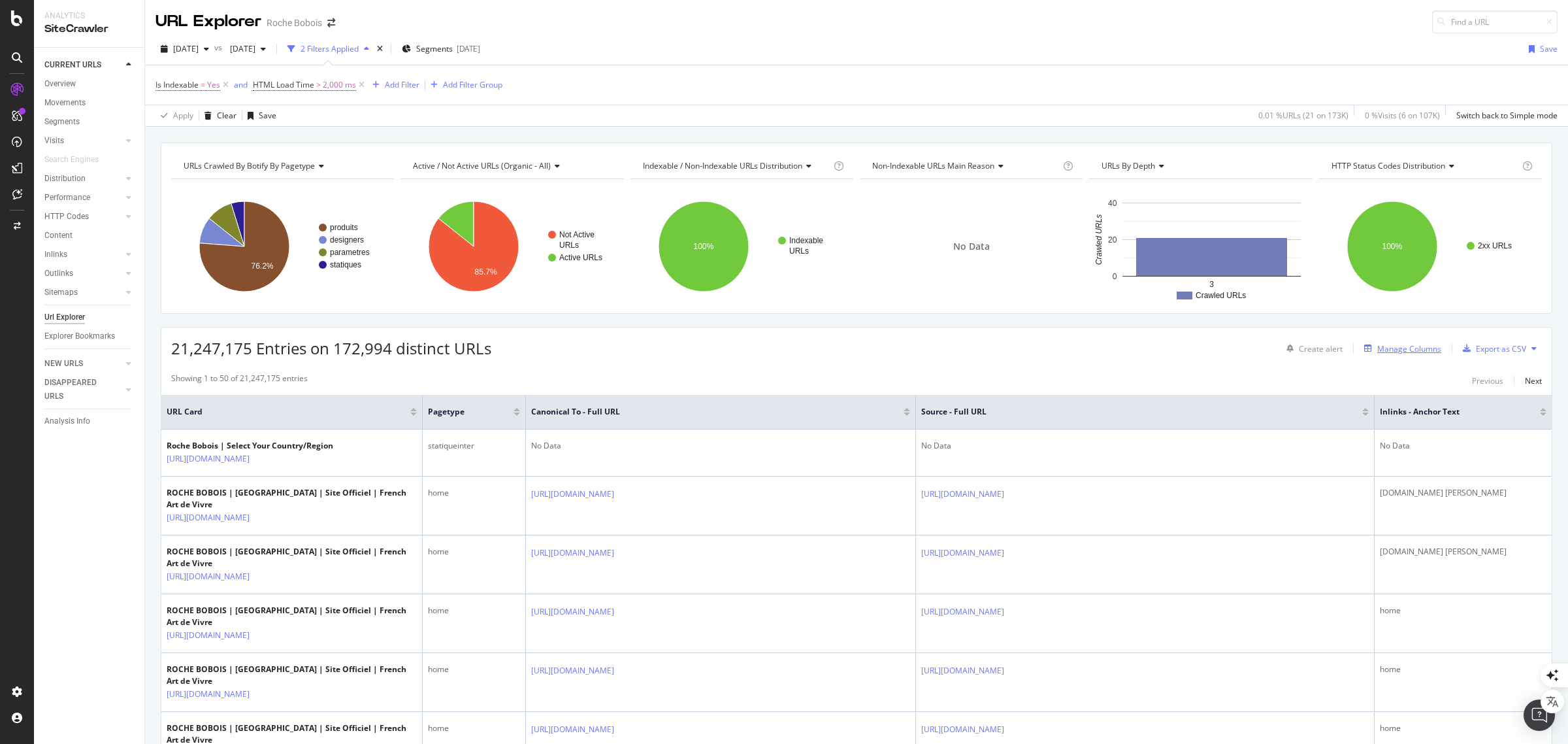
click at [1406, 347] on div "Manage Columns" at bounding box center [1409, 349] width 64 height 11
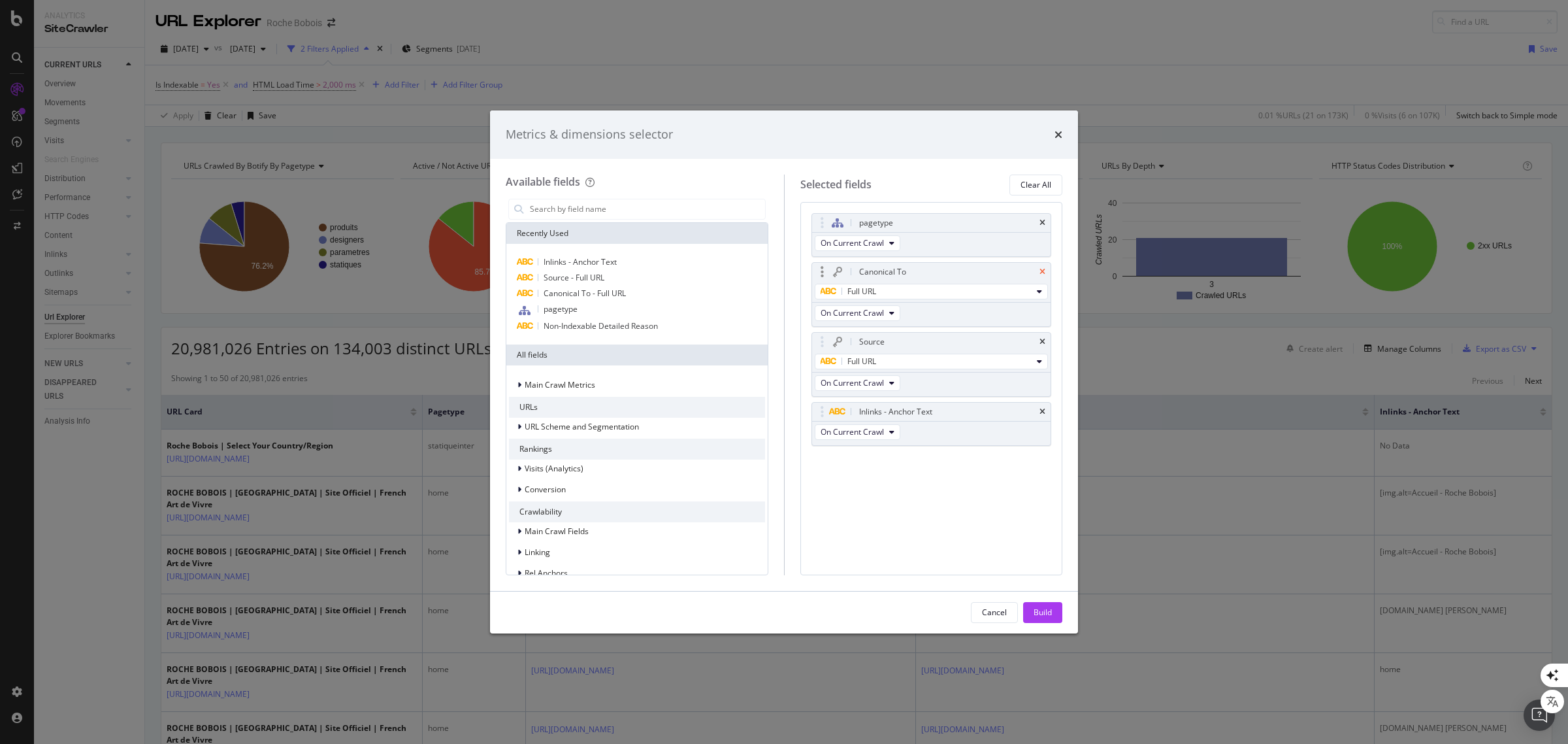
click at [1043, 273] on icon "times" at bounding box center [1042, 271] width 6 height 8
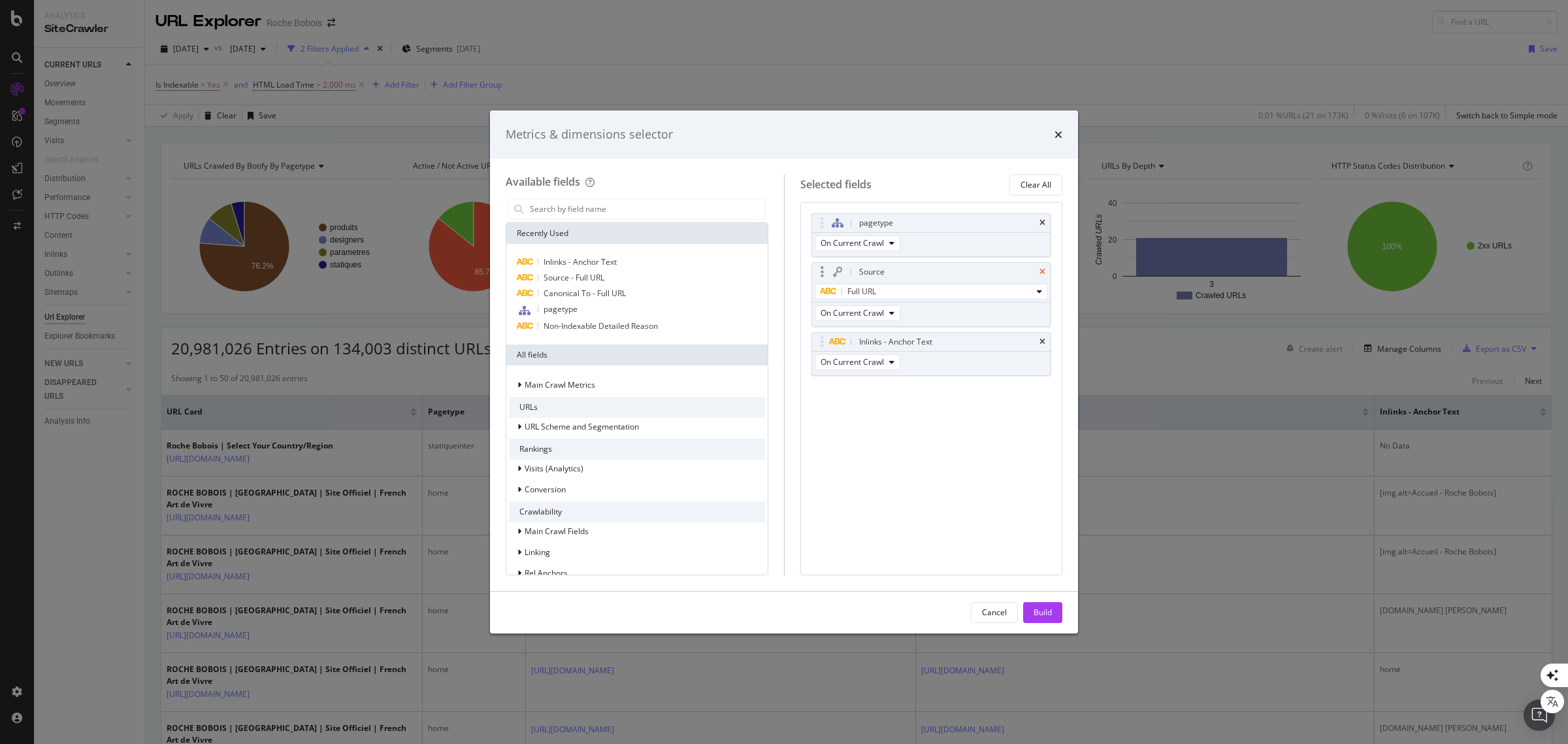
click at [1041, 275] on icon "times" at bounding box center [1042, 271] width 6 height 8
click at [1043, 269] on icon "times" at bounding box center [1042, 271] width 6 height 8
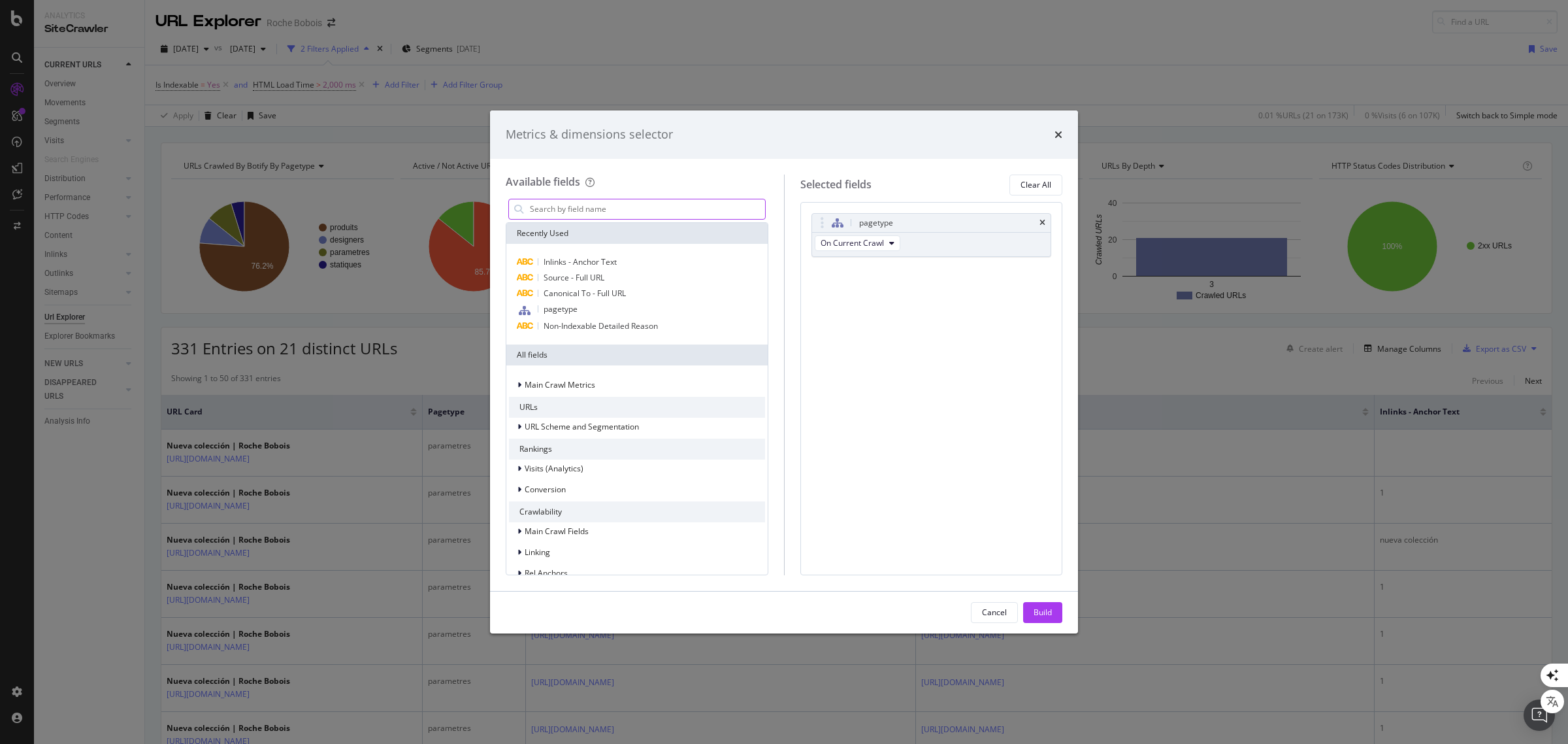
click at [585, 204] on input "modal" at bounding box center [647, 209] width 236 height 20
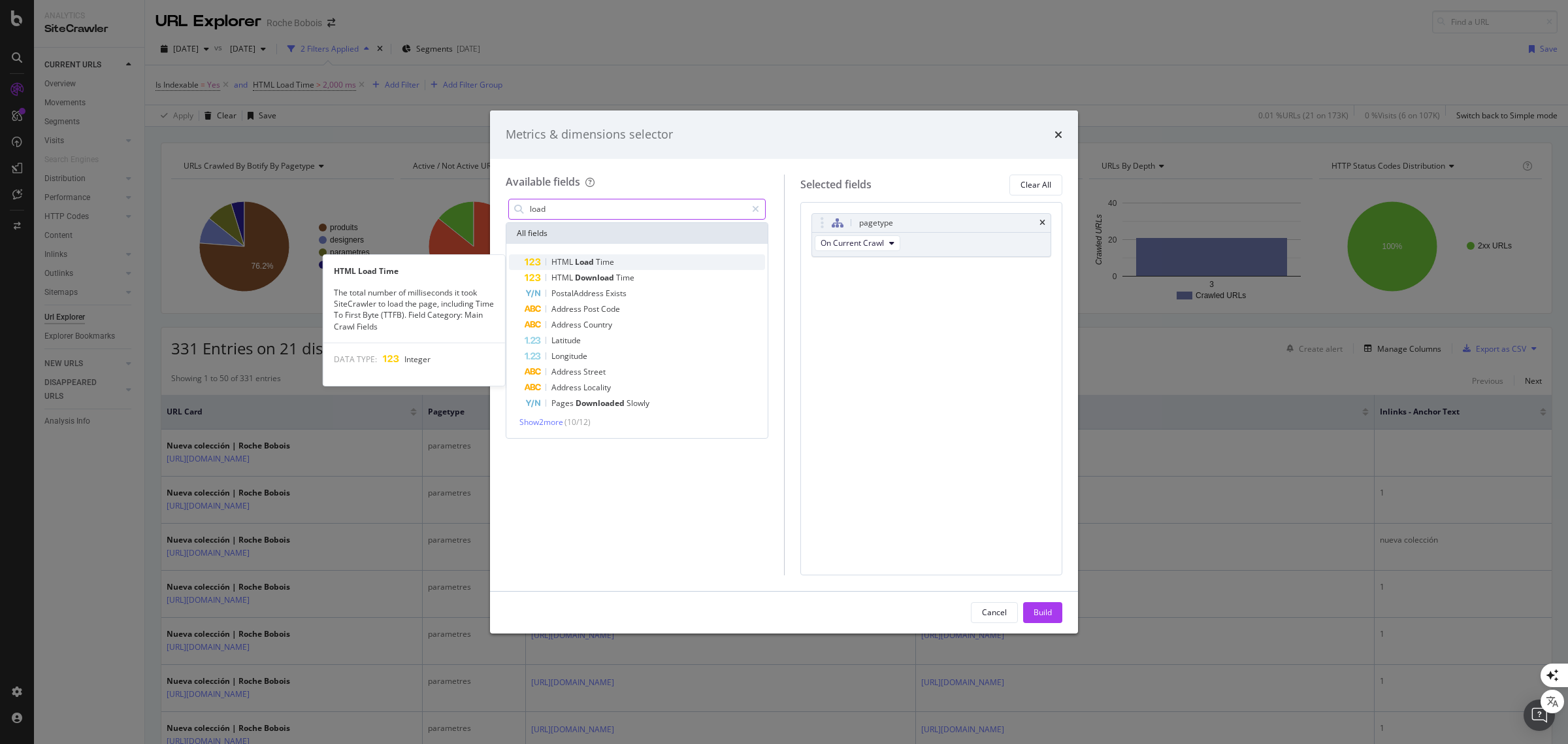
type input "load"
click at [594, 259] on span "Load" at bounding box center [585, 262] width 21 height 11
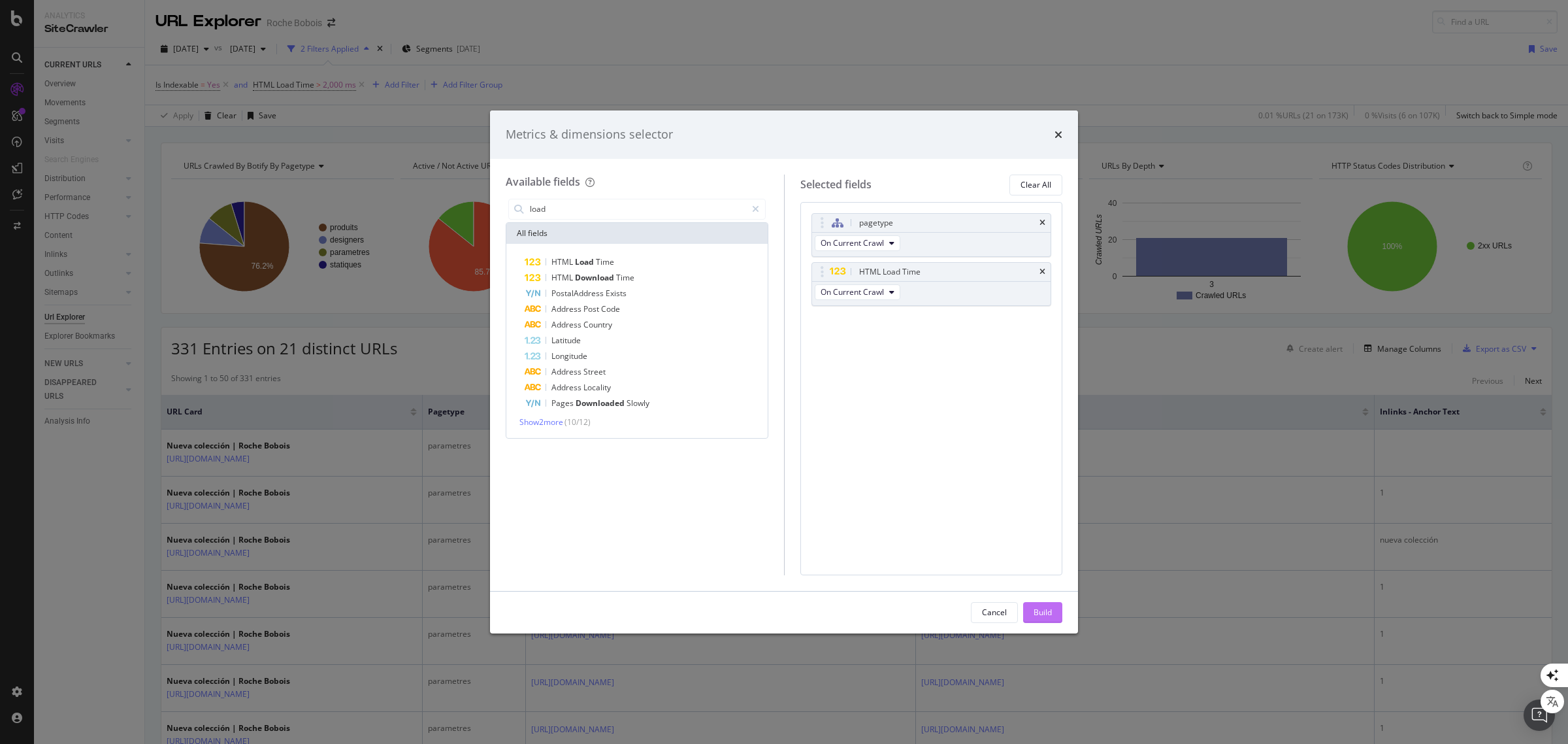
click at [1047, 612] on div "Build" at bounding box center [1043, 612] width 19 height 11
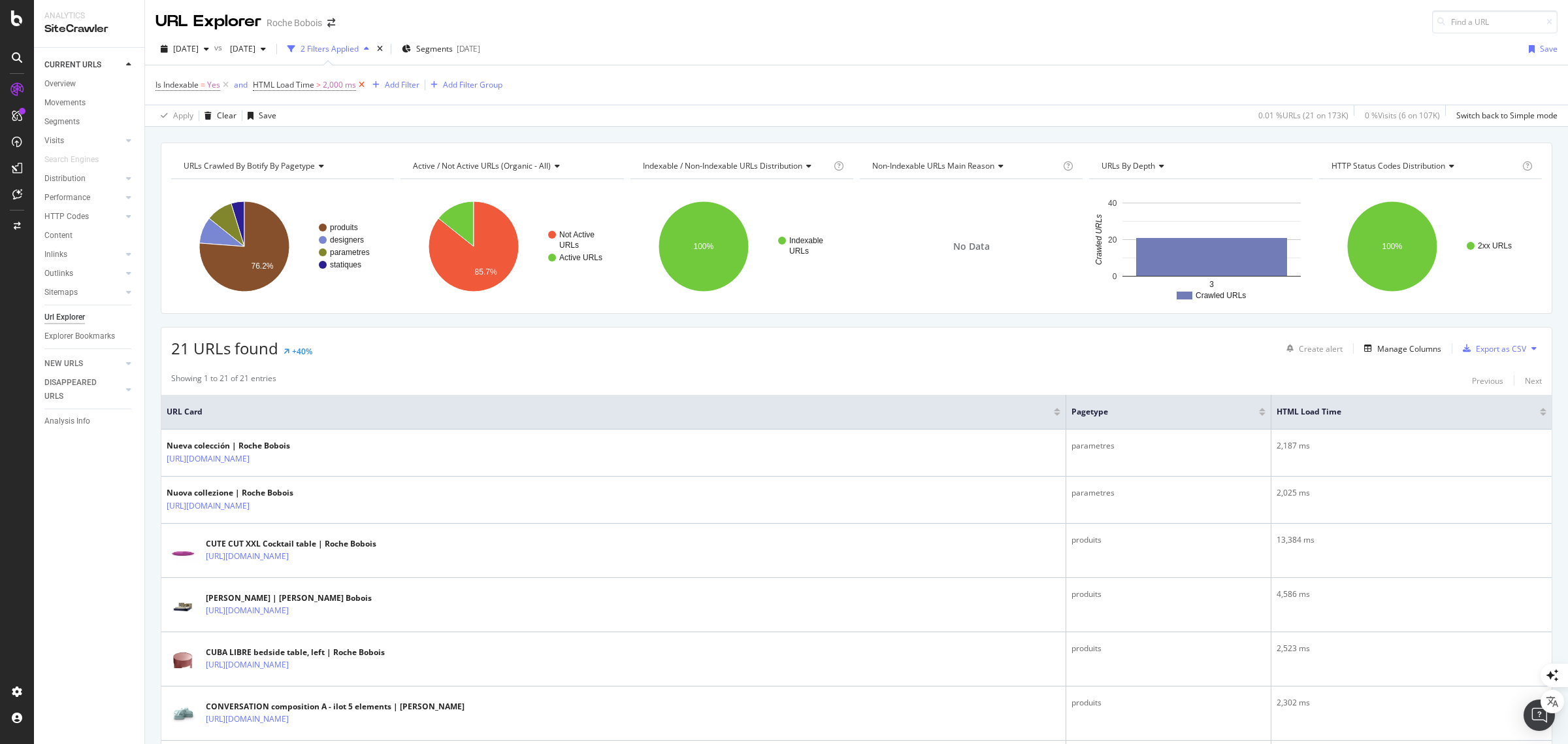
click at [363, 83] on icon at bounding box center [362, 85] width 11 height 13
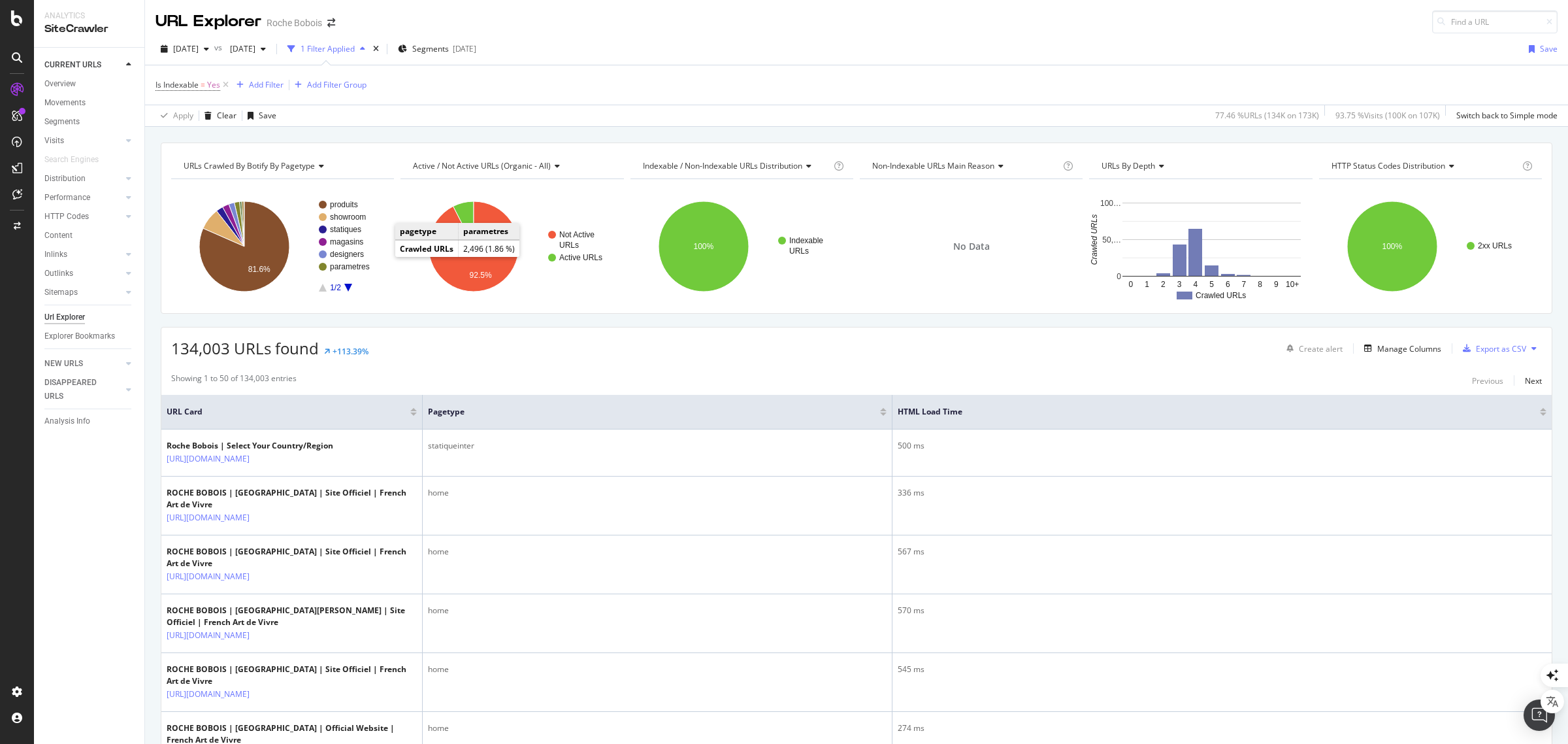
click at [349, 289] on icon "A chart." at bounding box center [348, 287] width 8 height 8
click at [343, 200] on rect "A chart." at bounding box center [283, 246] width 223 height 114
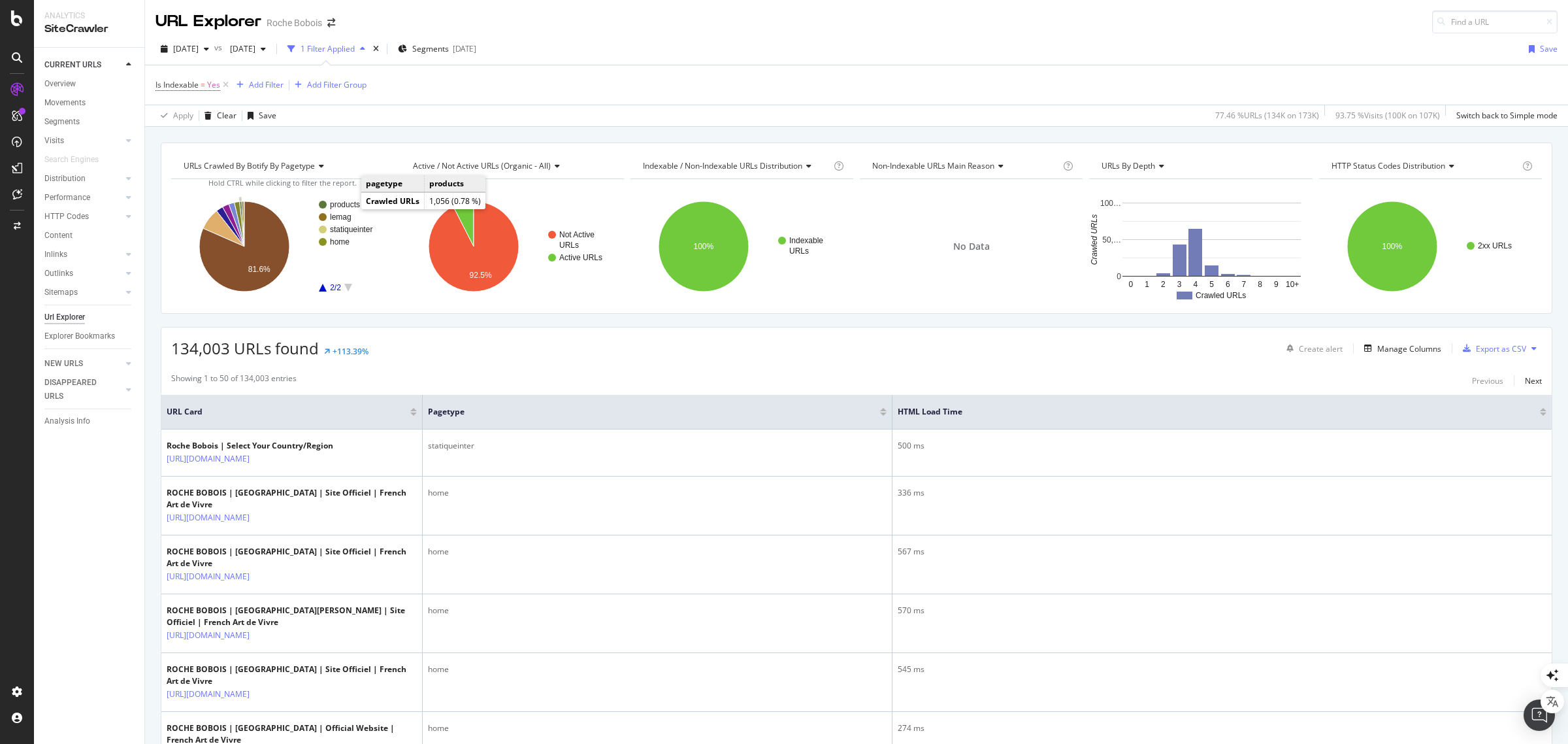
click at [340, 204] on text "products" at bounding box center [345, 204] width 30 height 9
